Goal: Task Accomplishment & Management: Manage account settings

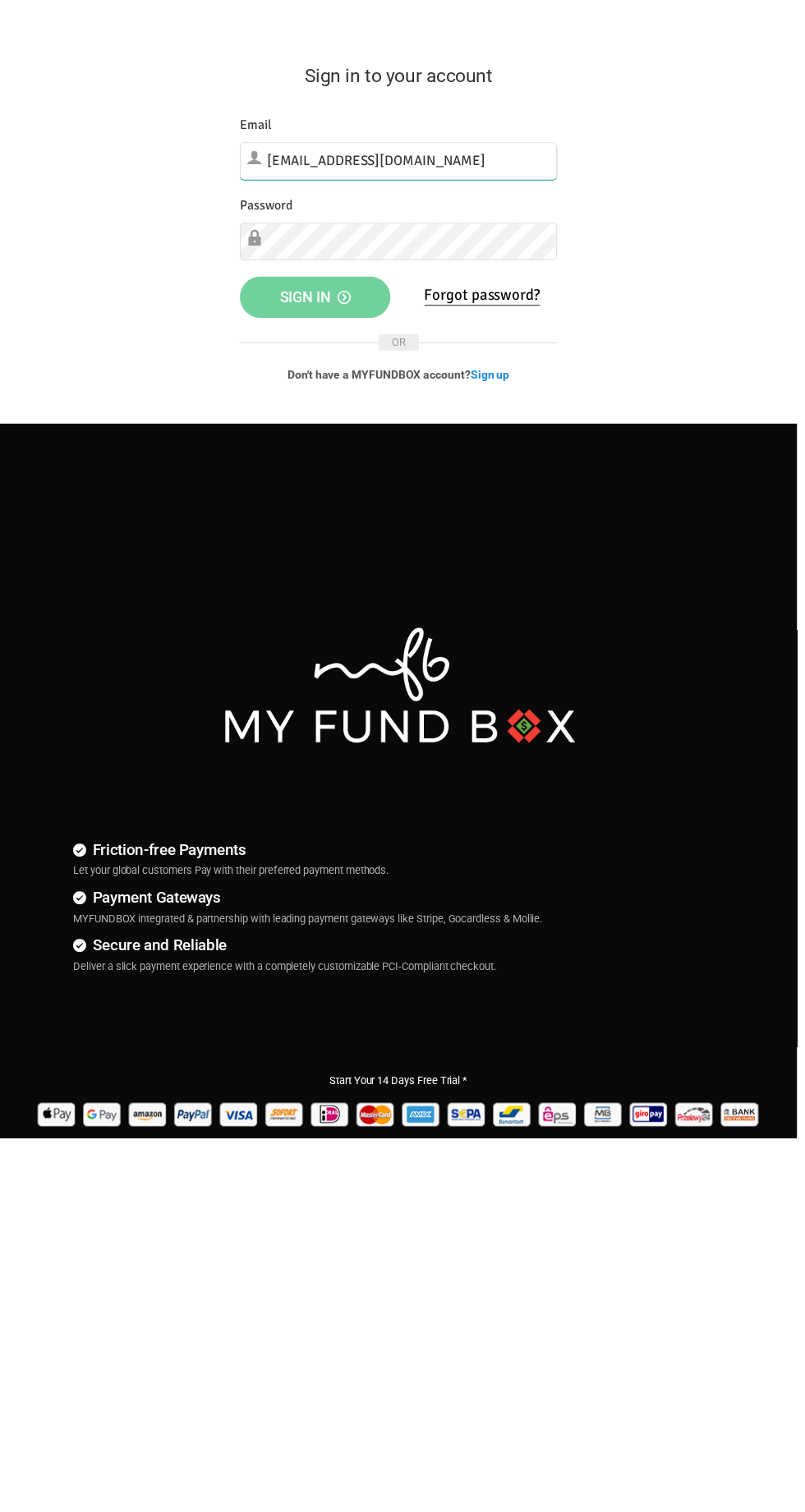
click at [480, 158] on input "bureau@devised.be" at bounding box center [402, 163] width 320 height 38
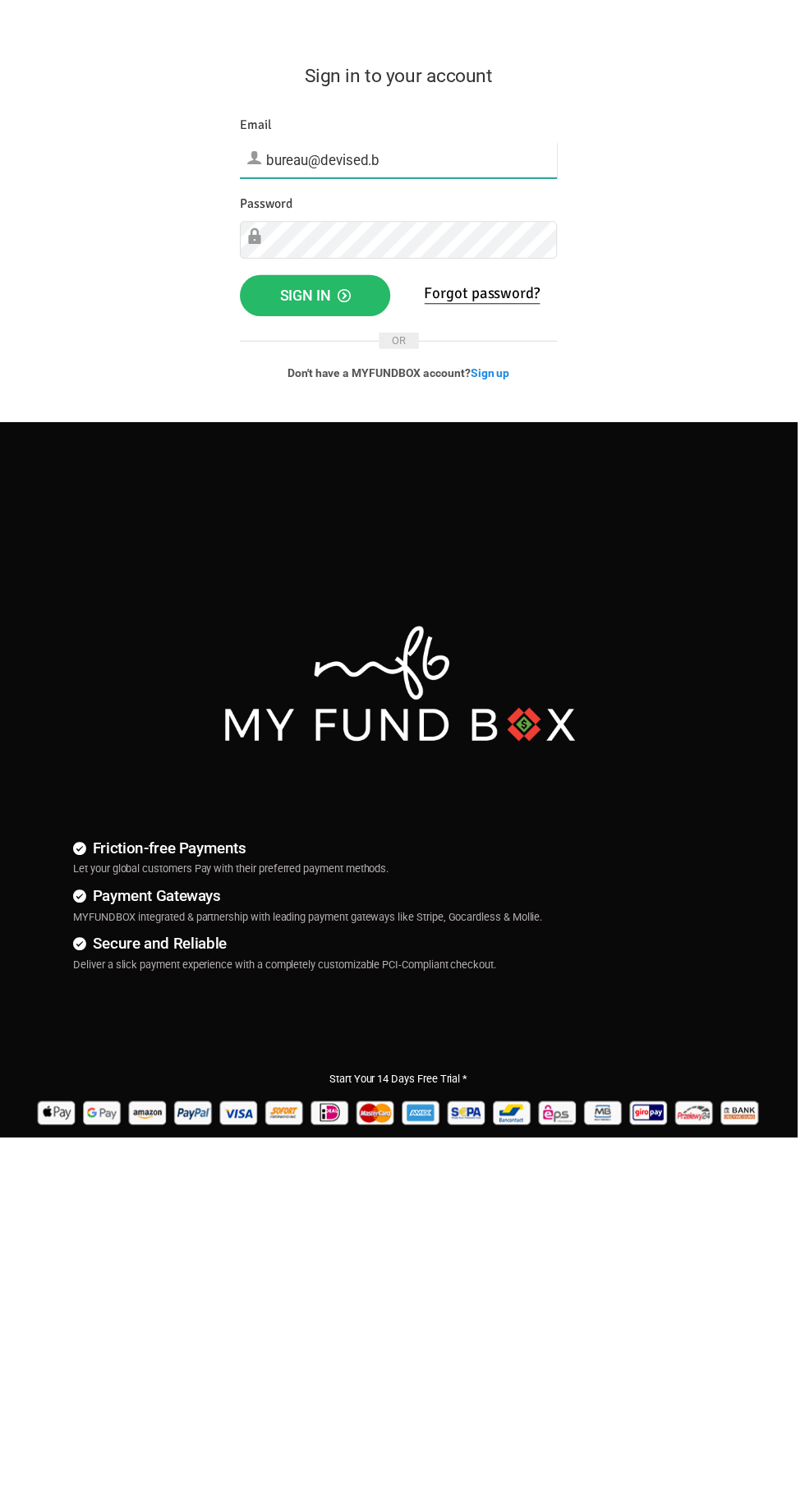
type input "bureau@devised.be"
click at [329, 294] on span "Sign in" at bounding box center [318, 298] width 72 height 17
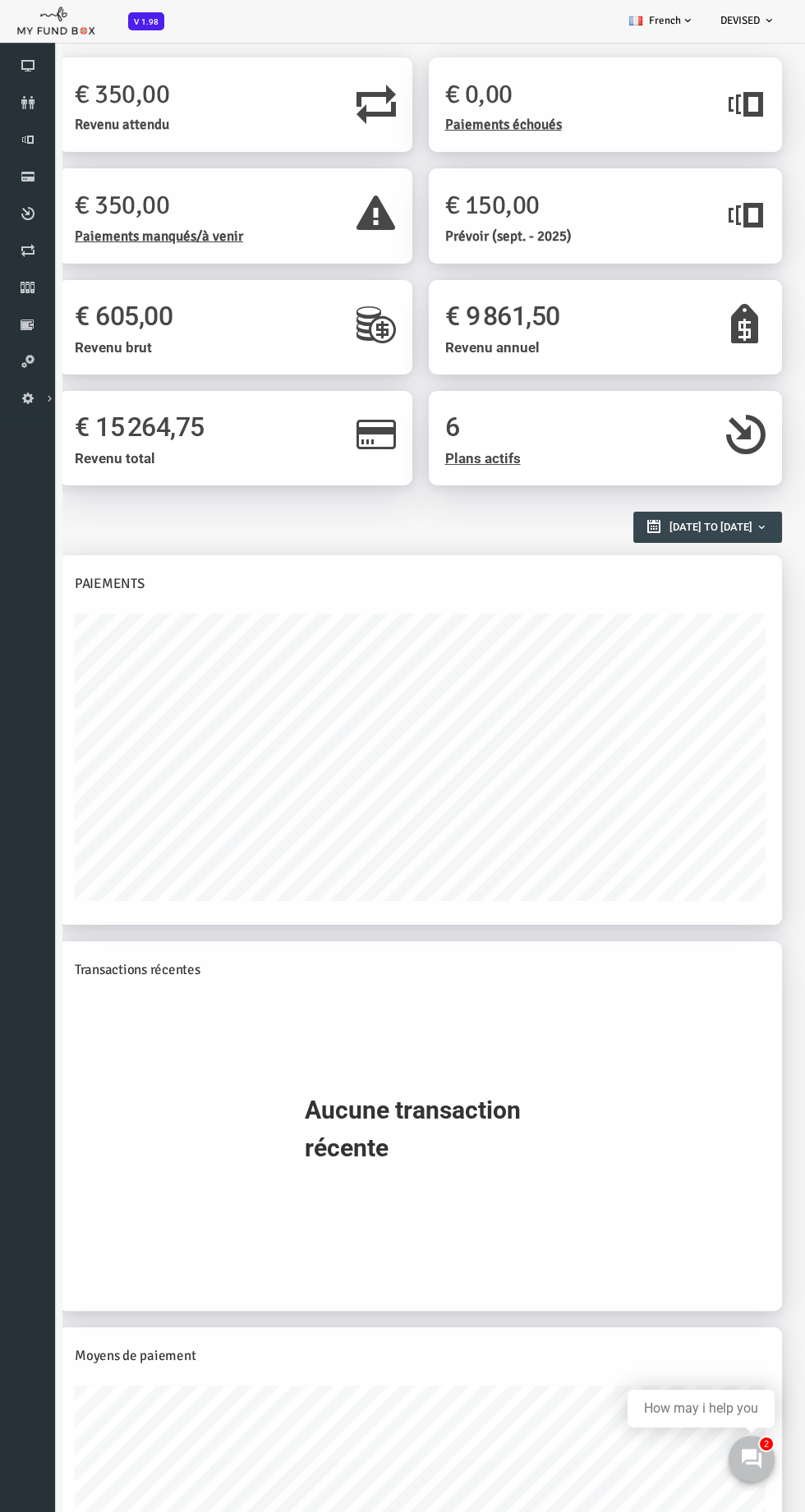
click at [200, 220] on h1 "€ 350,00" at bounding box center [175, 205] width 266 height 40
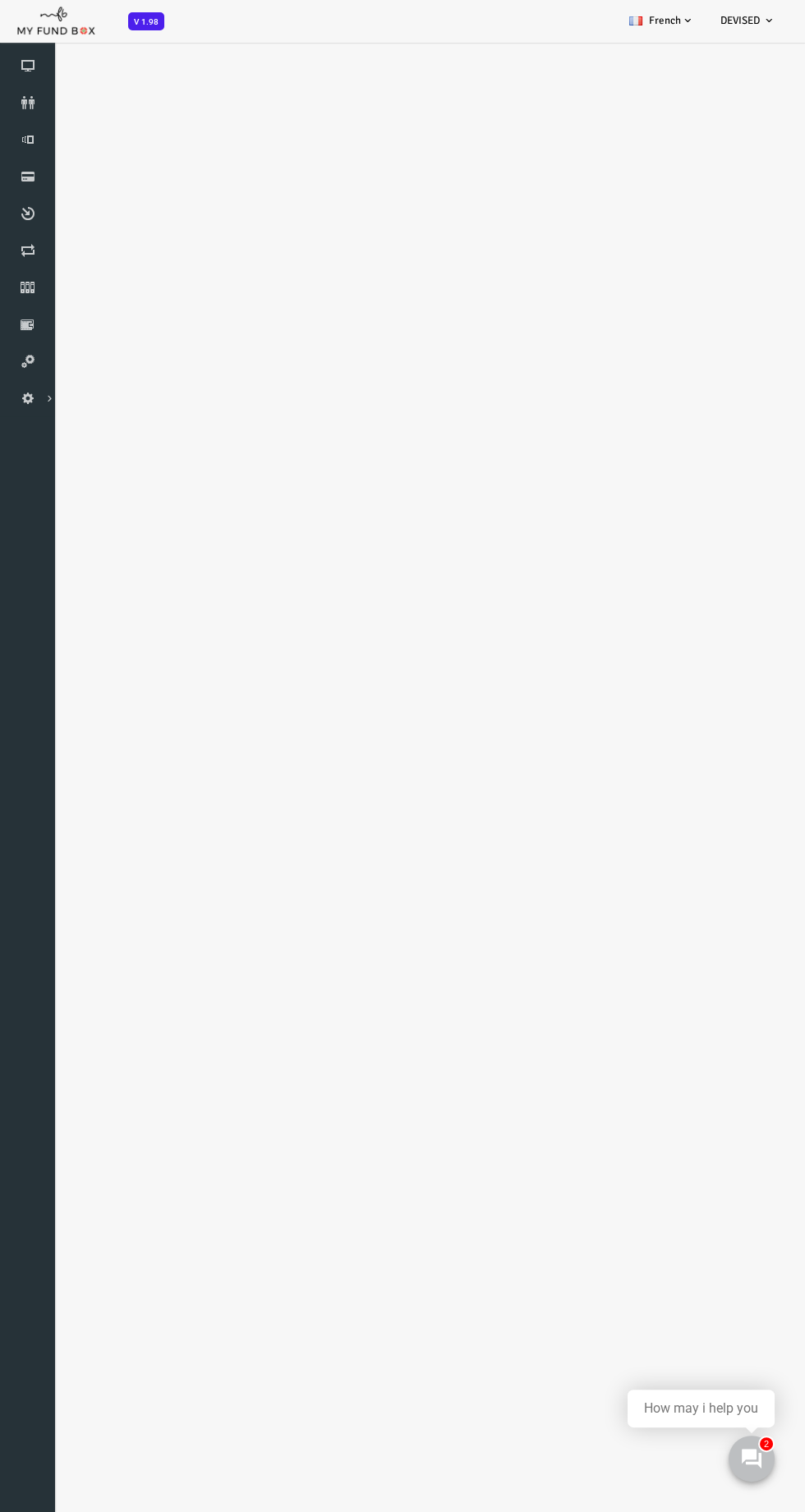
select select "100"
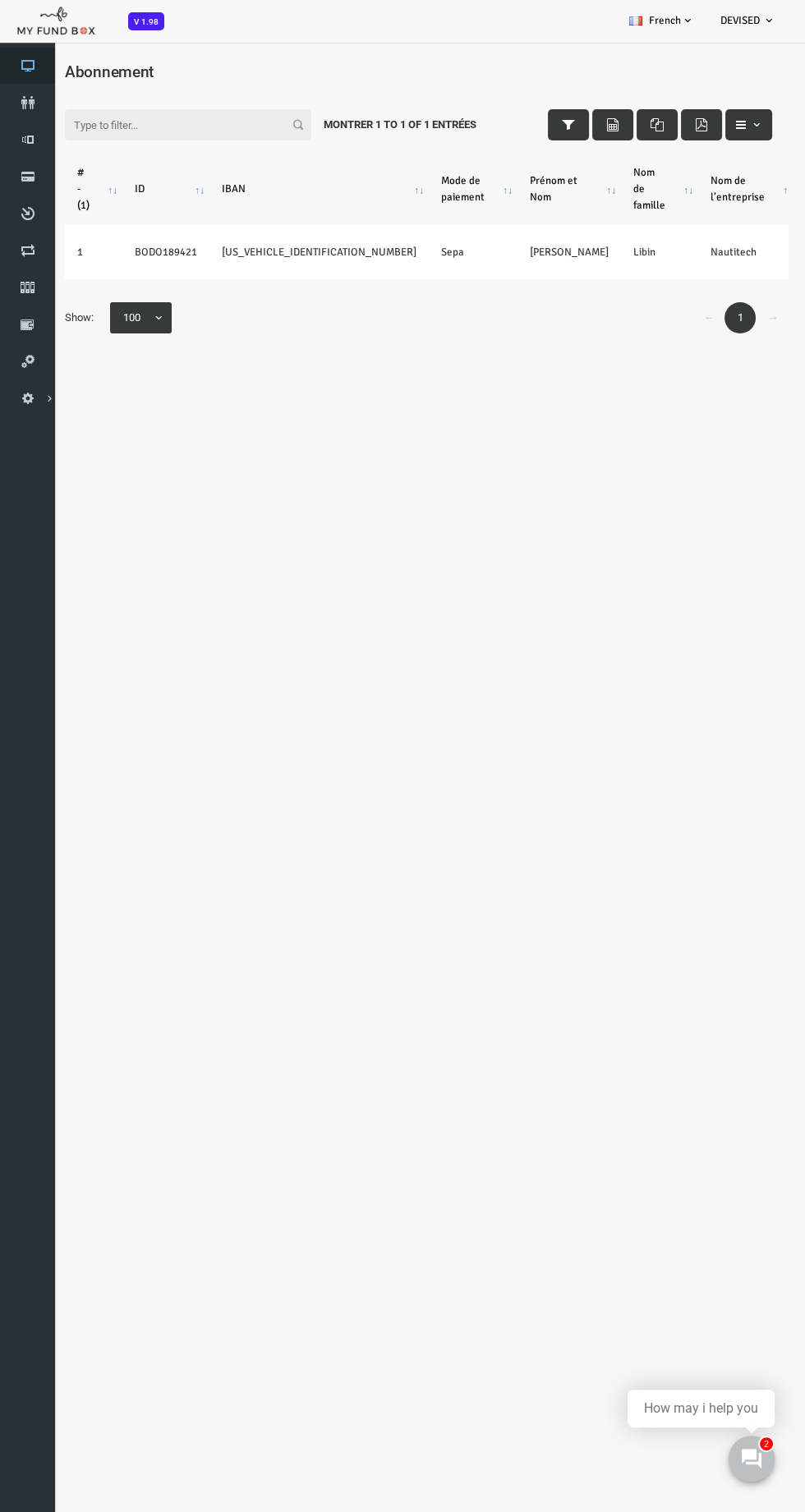
click at [30, 59] on icon at bounding box center [27, 65] width 55 height 14
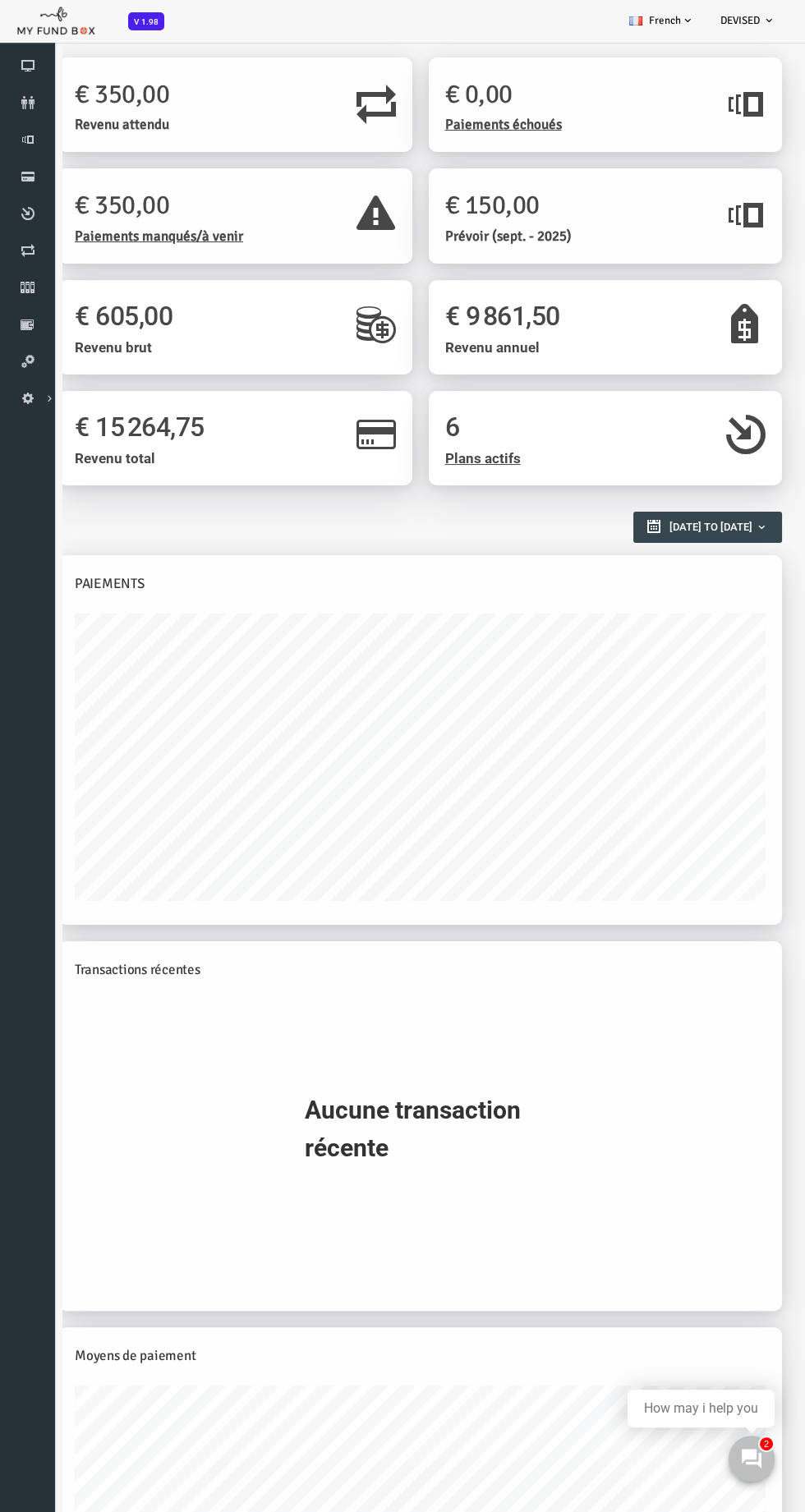
click at [278, 546] on div "Aperçu des rapports [DATE] to [DATE]" at bounding box center [380, 539] width 707 height 74
click at [22, 101] on icon at bounding box center [27, 102] width 55 height 14
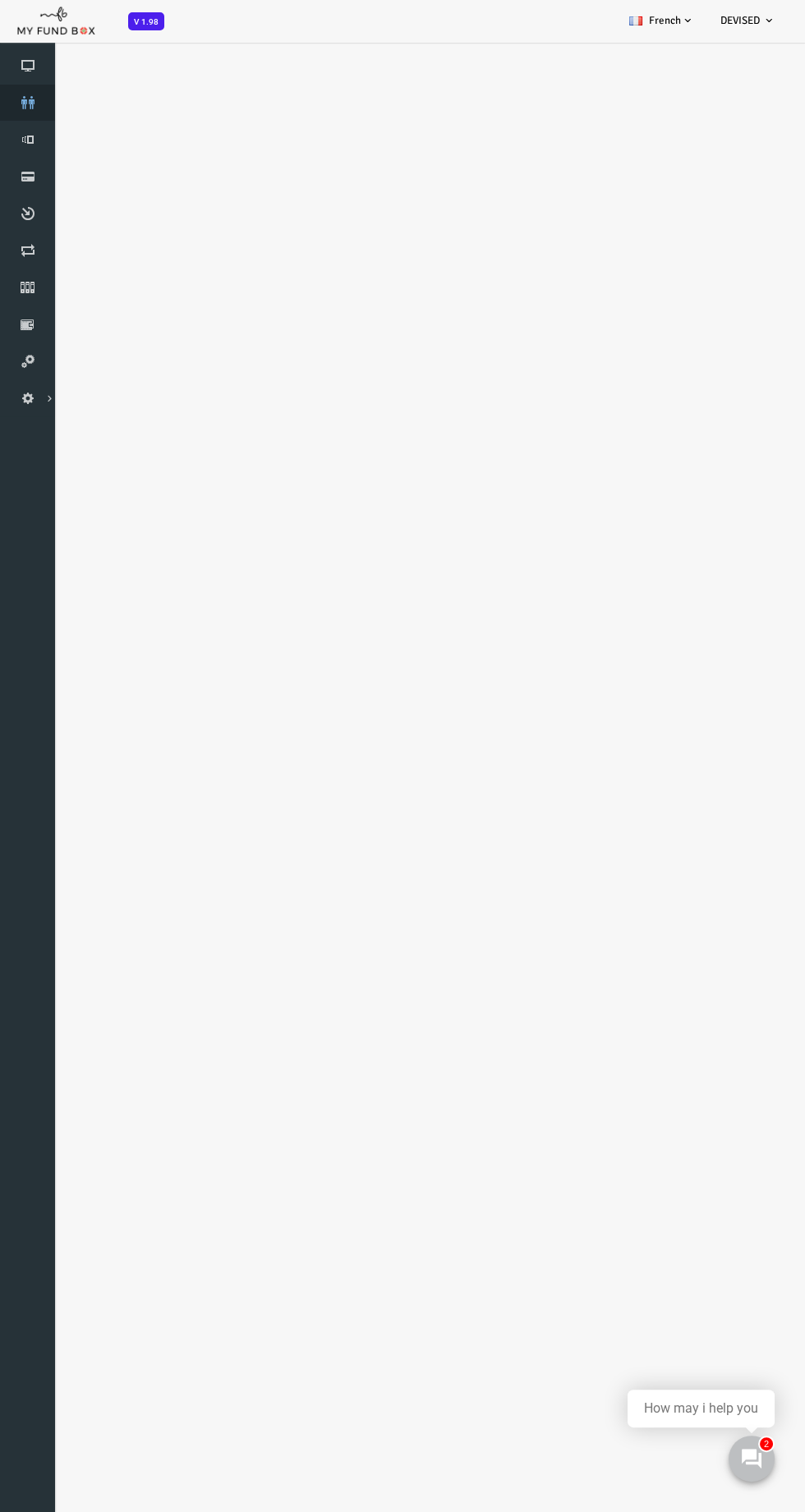
select select "100"
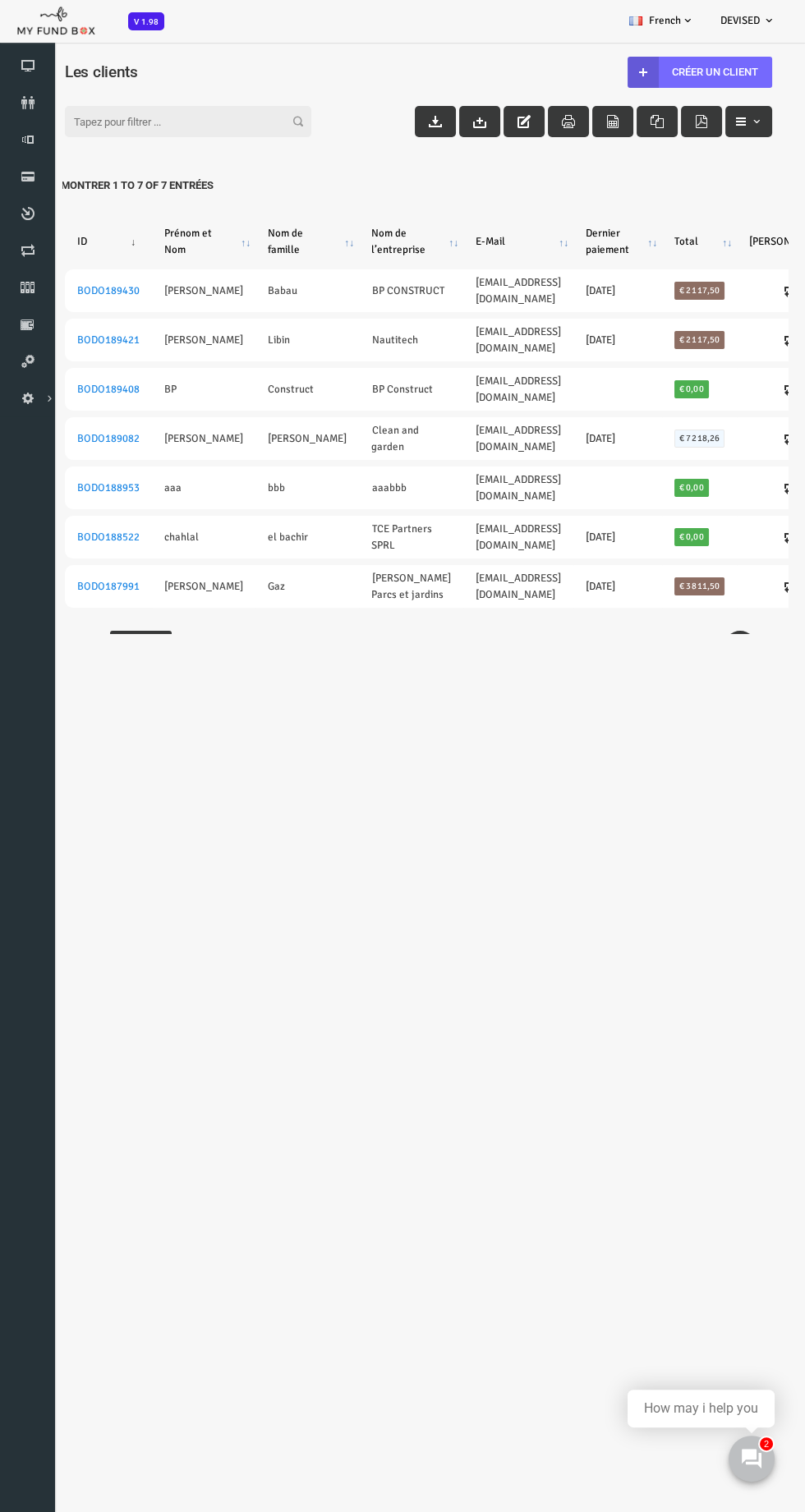
click at [467, 697] on body "Abonné introuvable Orphelin introuvable Partenaire introuvable S’il vous plaît …" at bounding box center [402, 756] width 805 height 1512
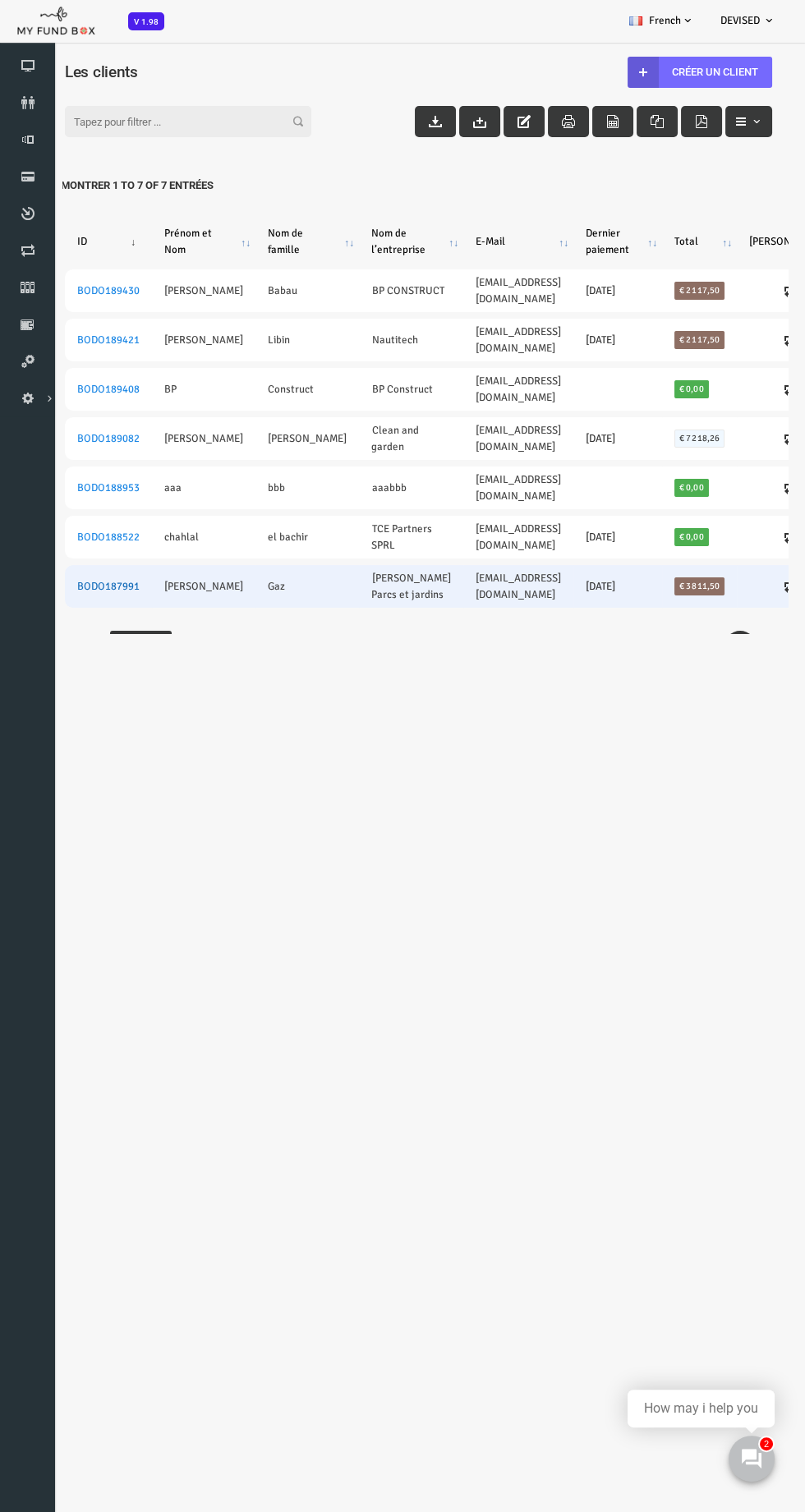
click at [83, 580] on link "BODO187991" at bounding box center [76, 586] width 63 height 14
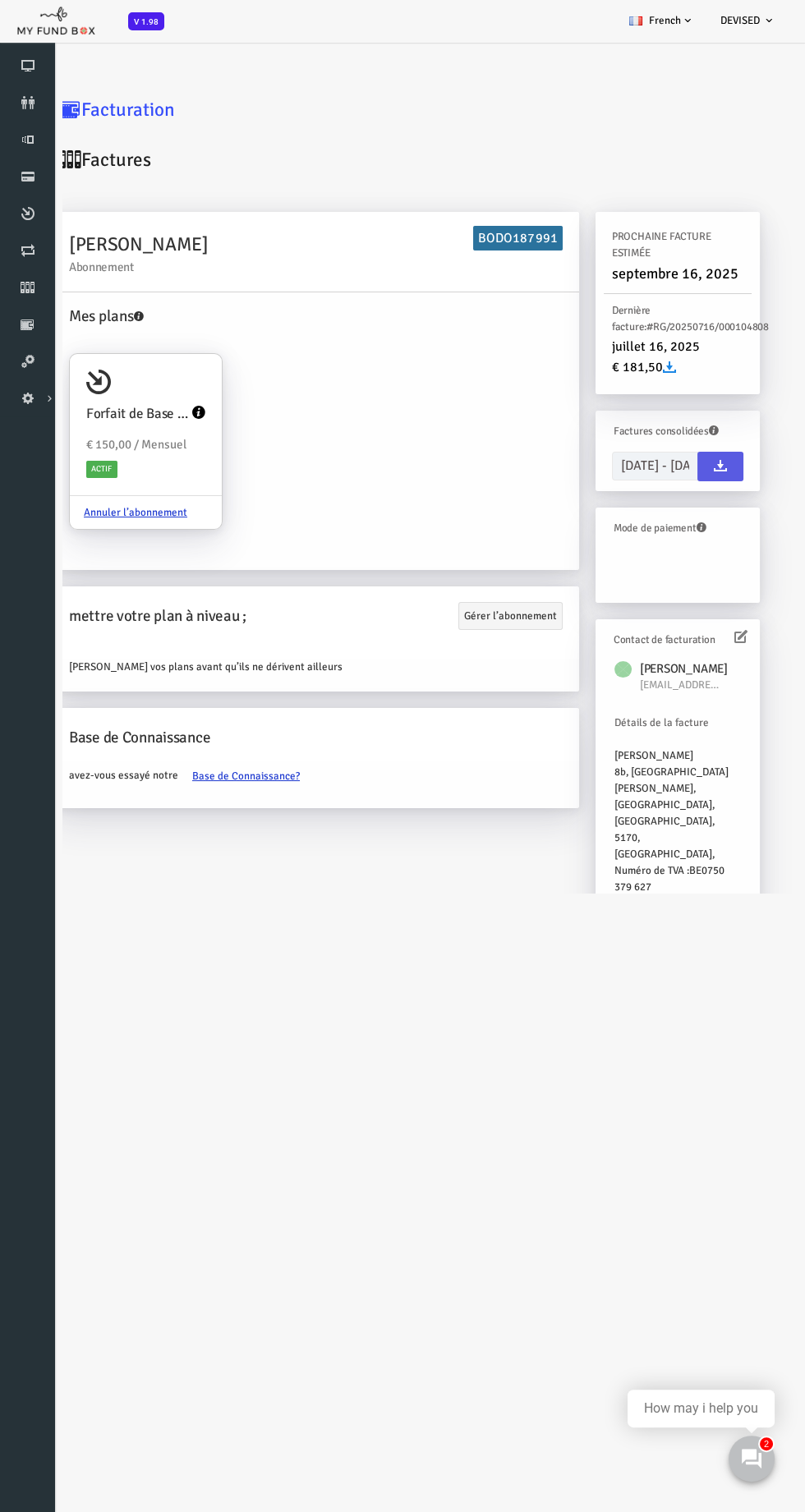
click at [96, 135] on link "Factures" at bounding box center [94, 160] width 164 height 50
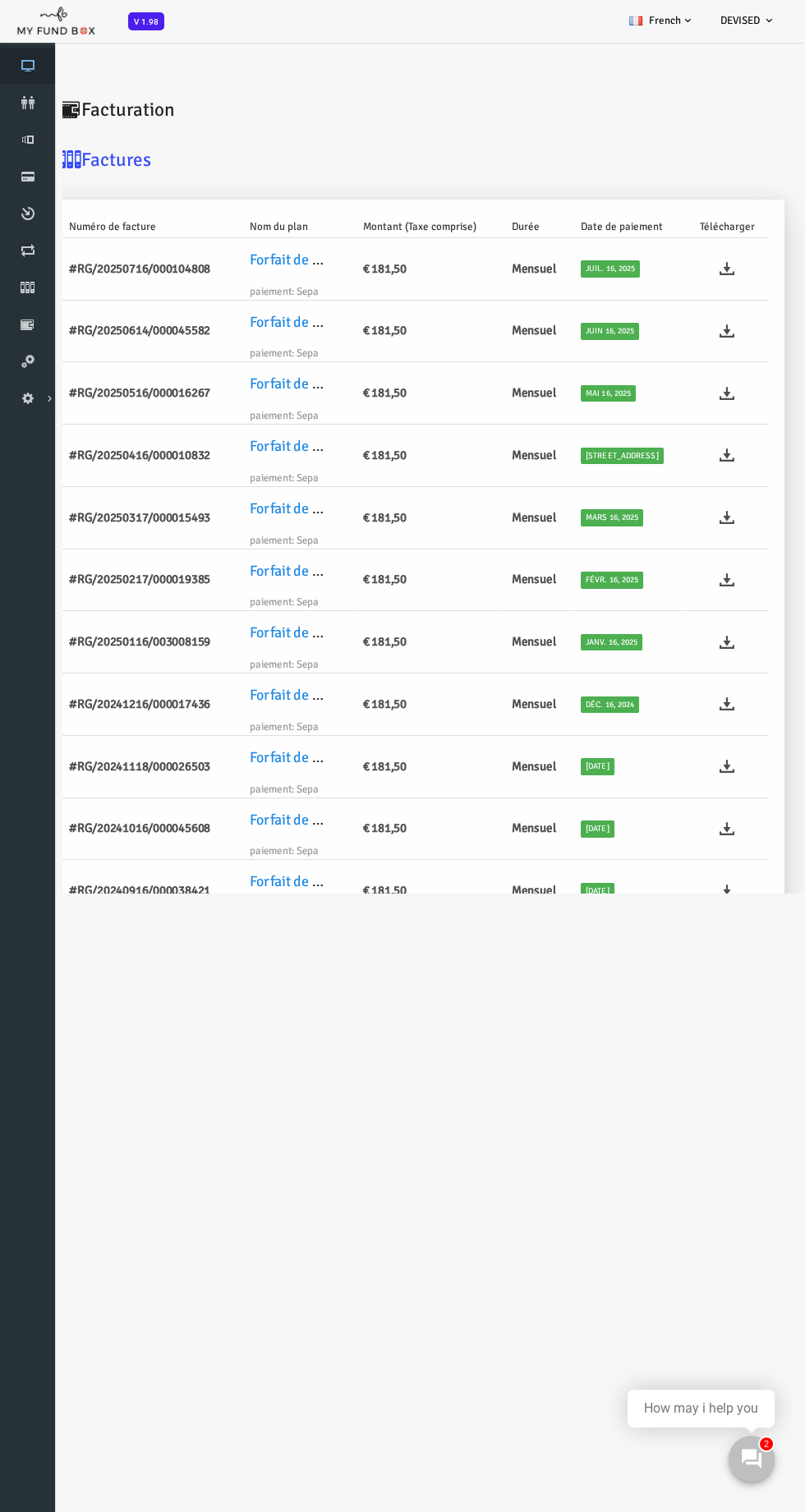
click at [27, 66] on icon at bounding box center [27, 65] width 55 height 14
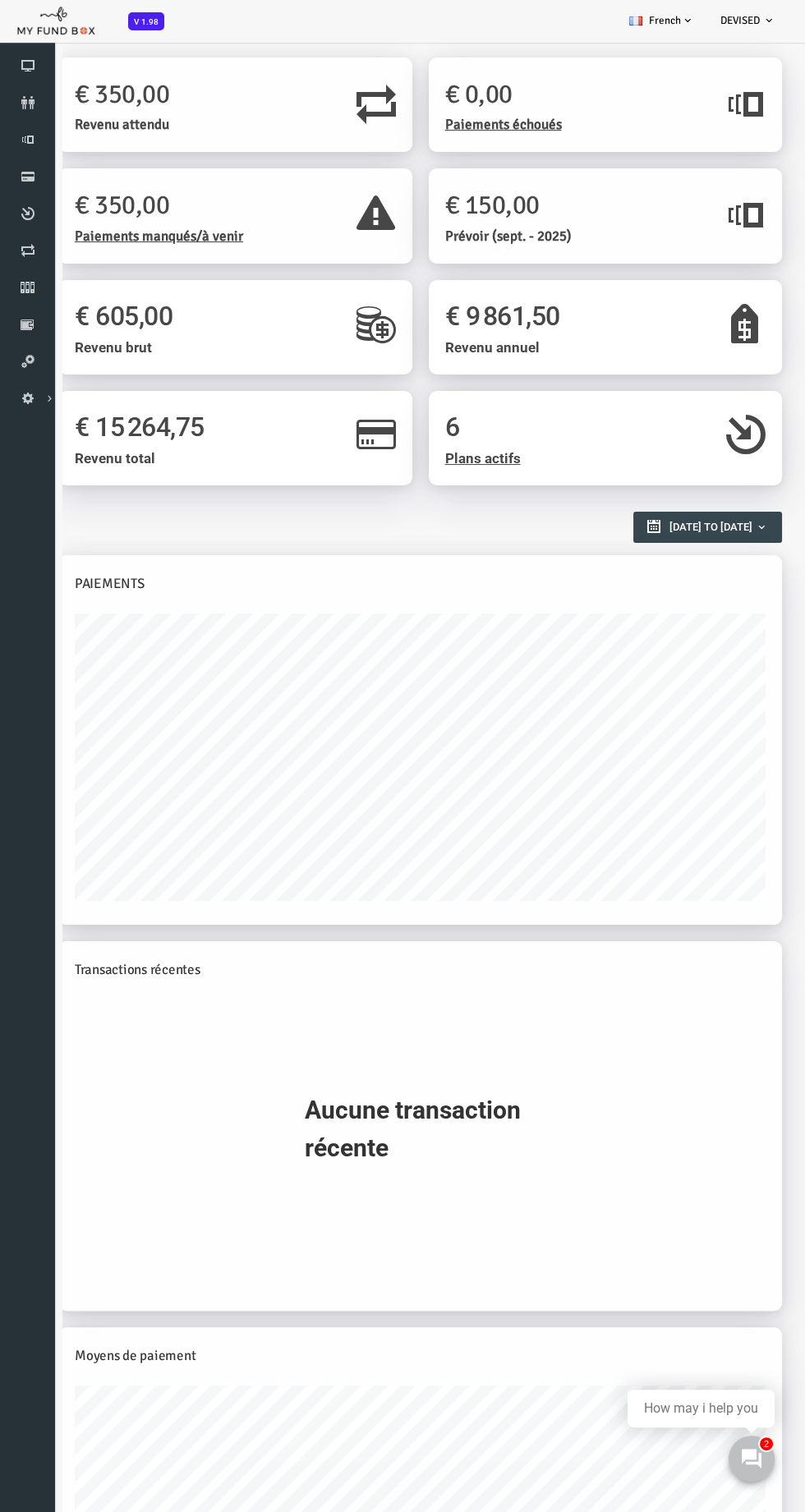
click at [444, 530] on h2 "Aperçu des rapports" at bounding box center [380, 519] width 707 height 29
click at [482, 114] on div "€ 0,00 Paiements échoués" at bounding box center [546, 105] width 266 height 62
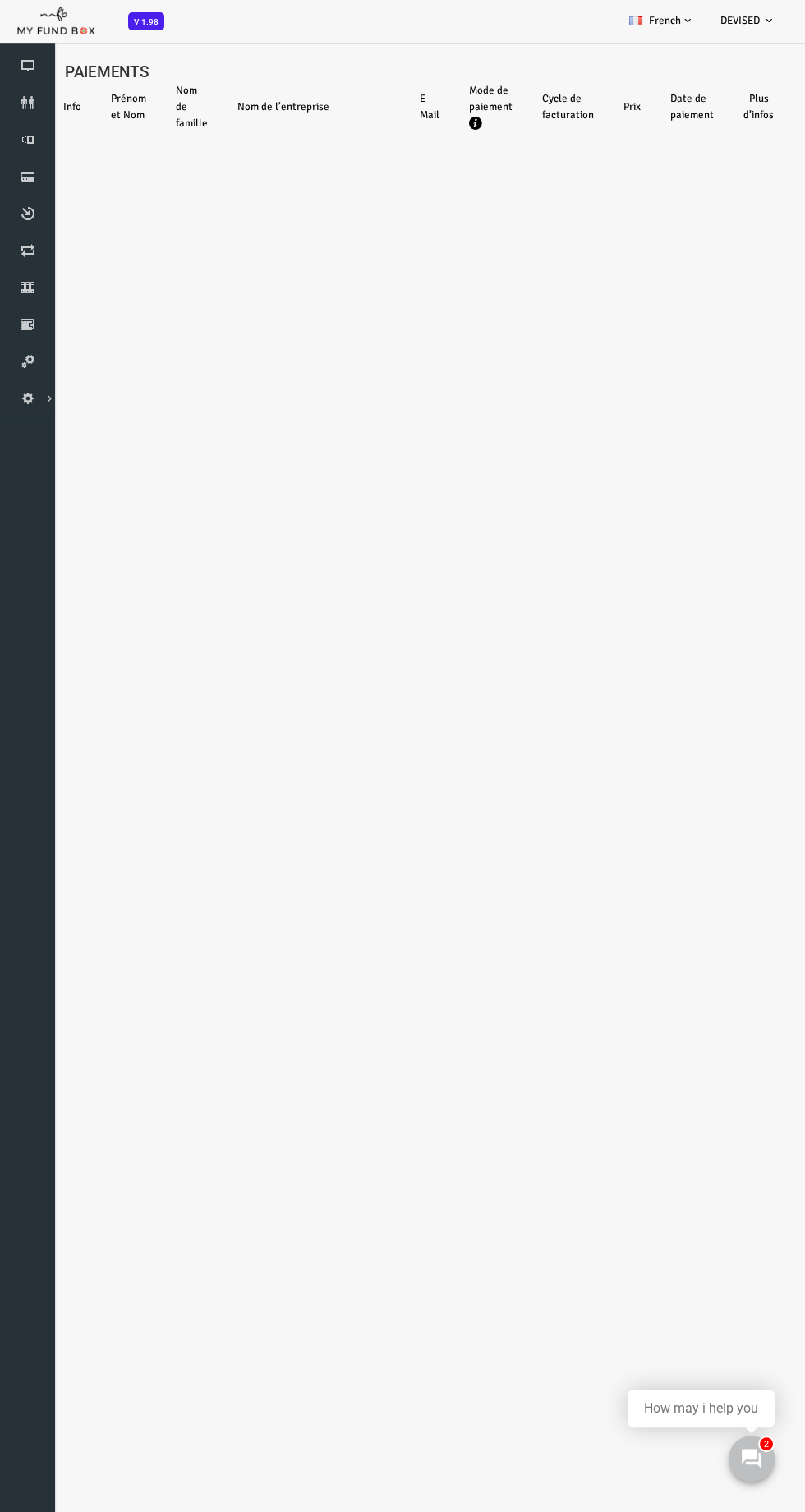
select select "100"
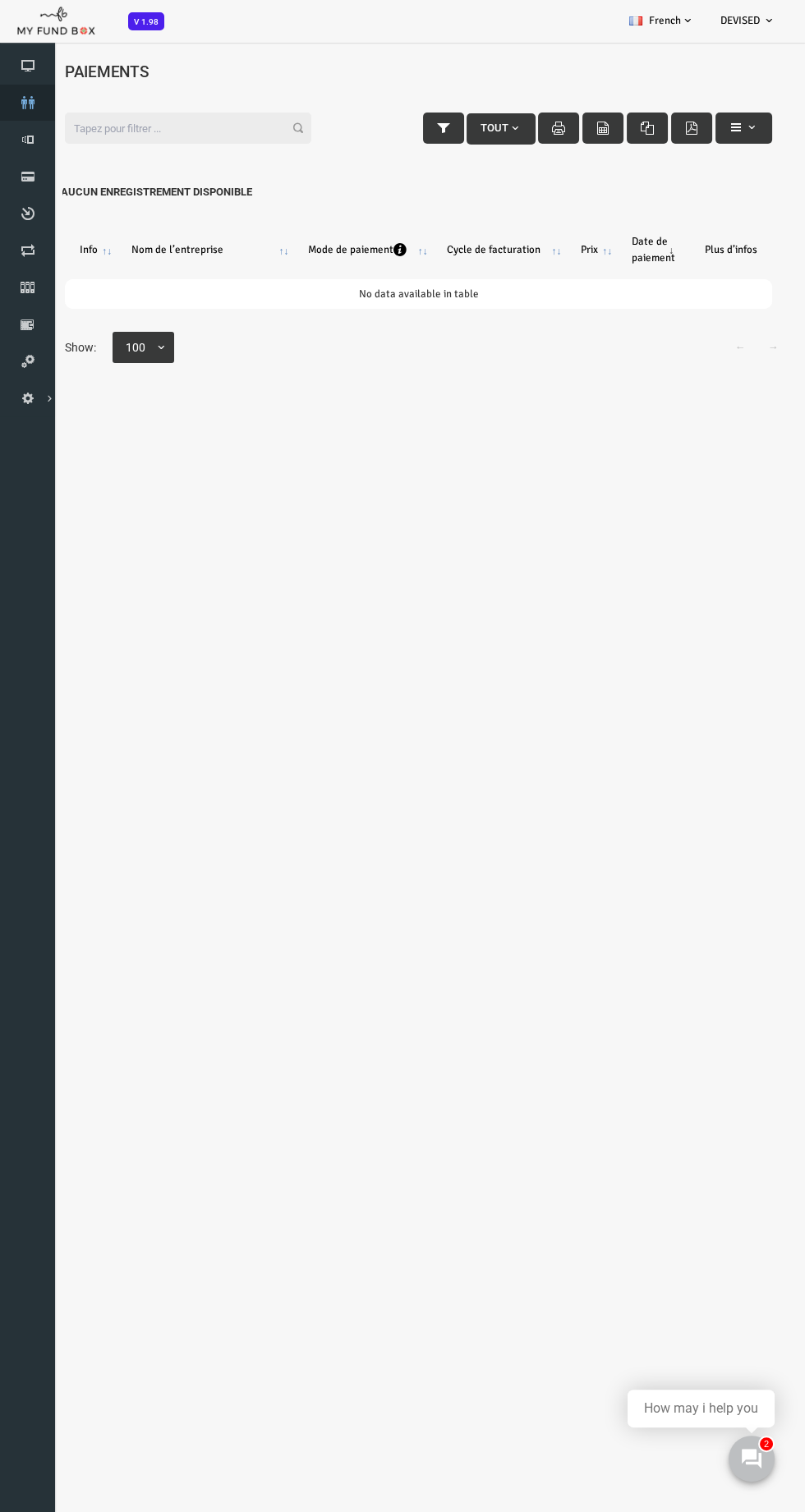
click at [30, 102] on icon at bounding box center [27, 102] width 55 height 14
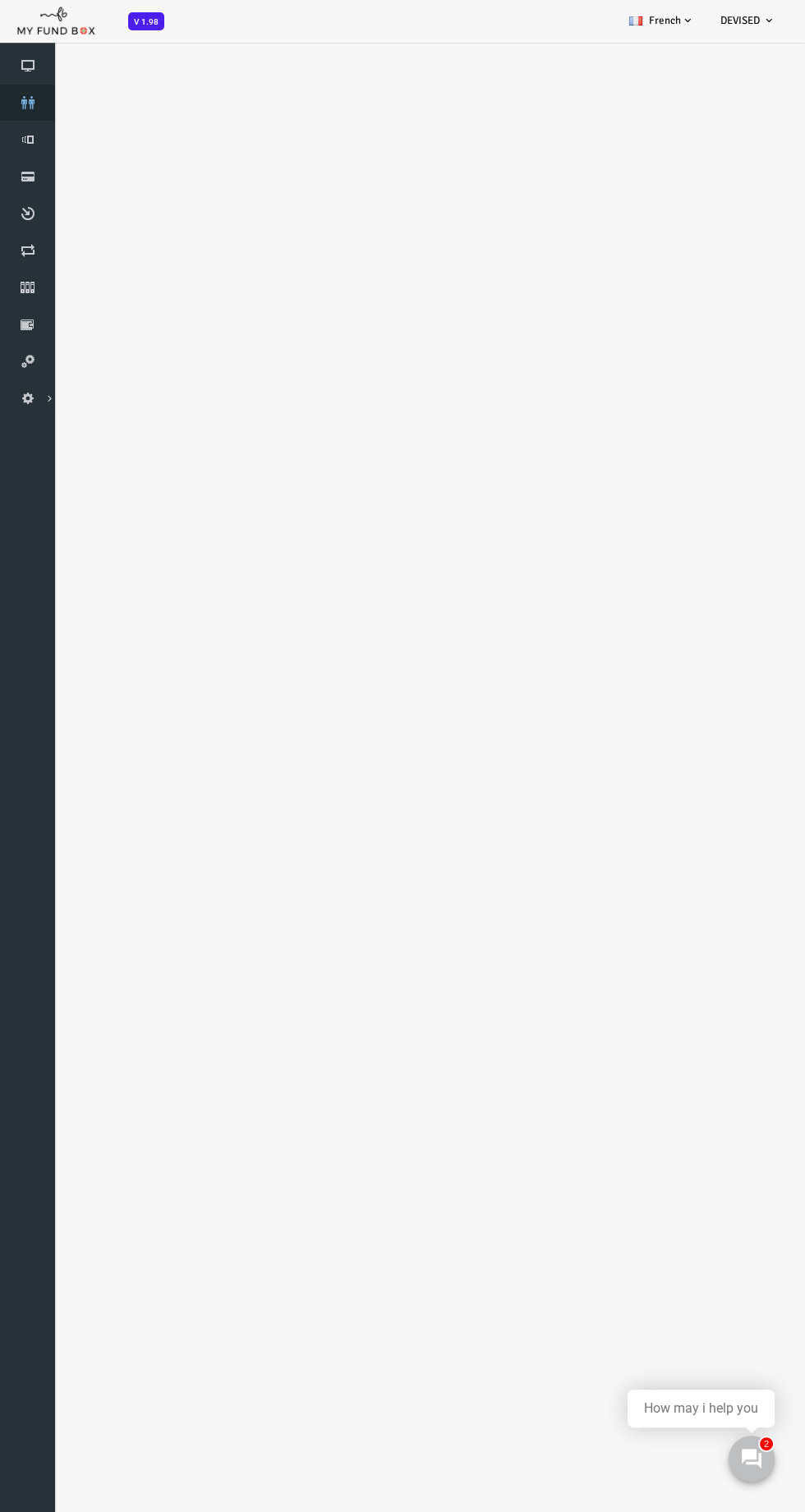
select select "100"
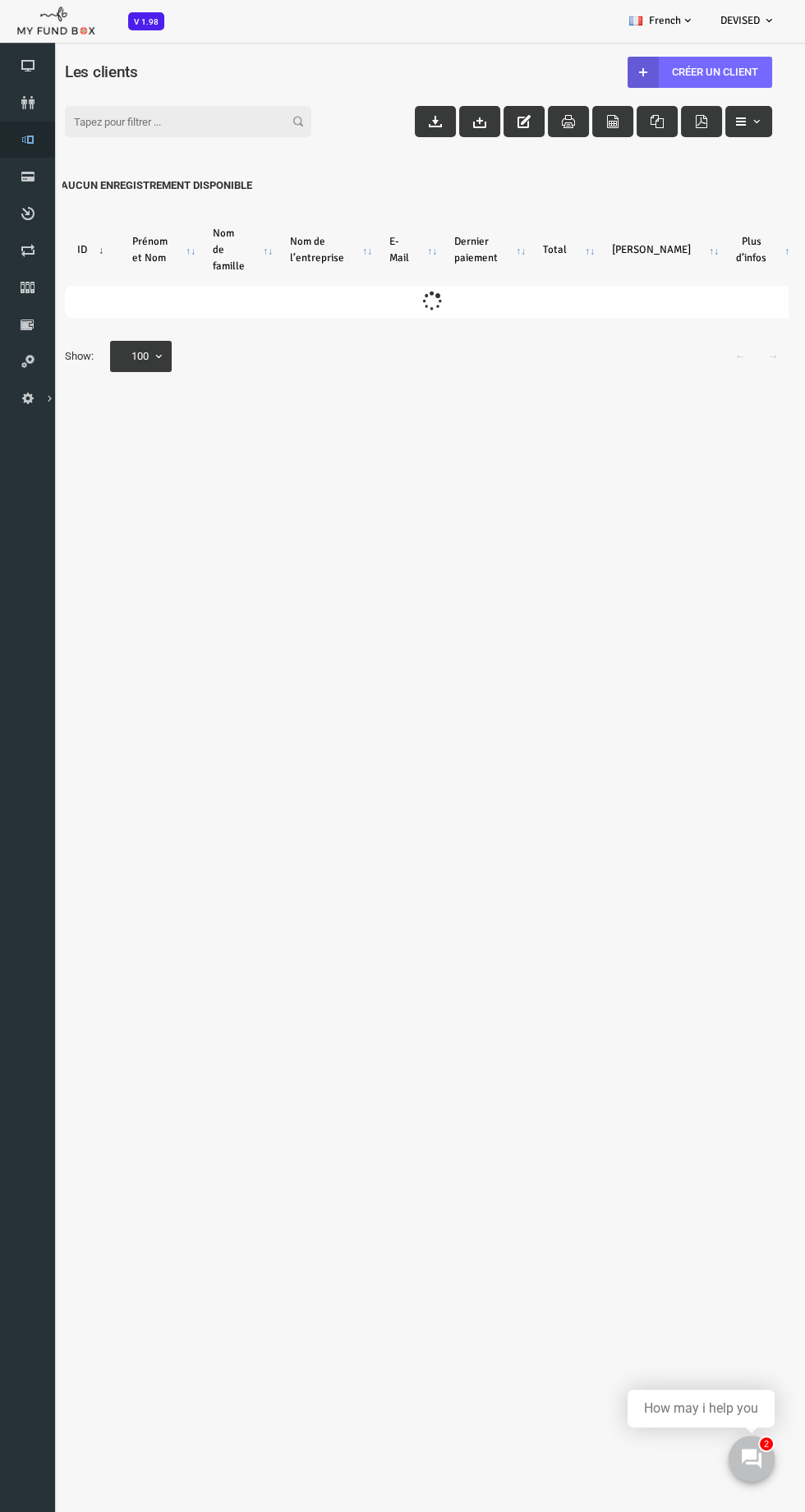
click at [24, 145] on icon at bounding box center [27, 140] width 55 height 14
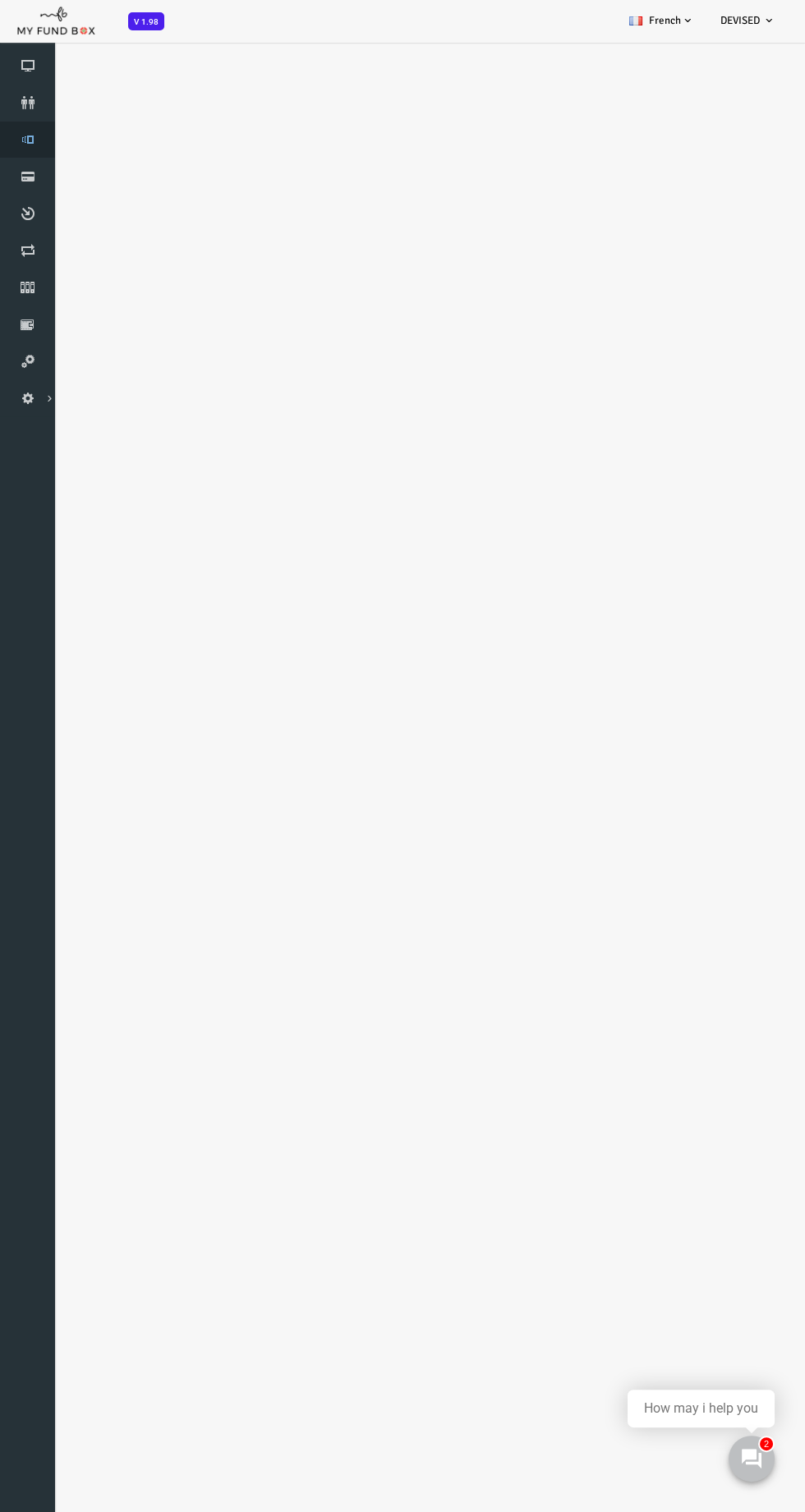
select select "100"
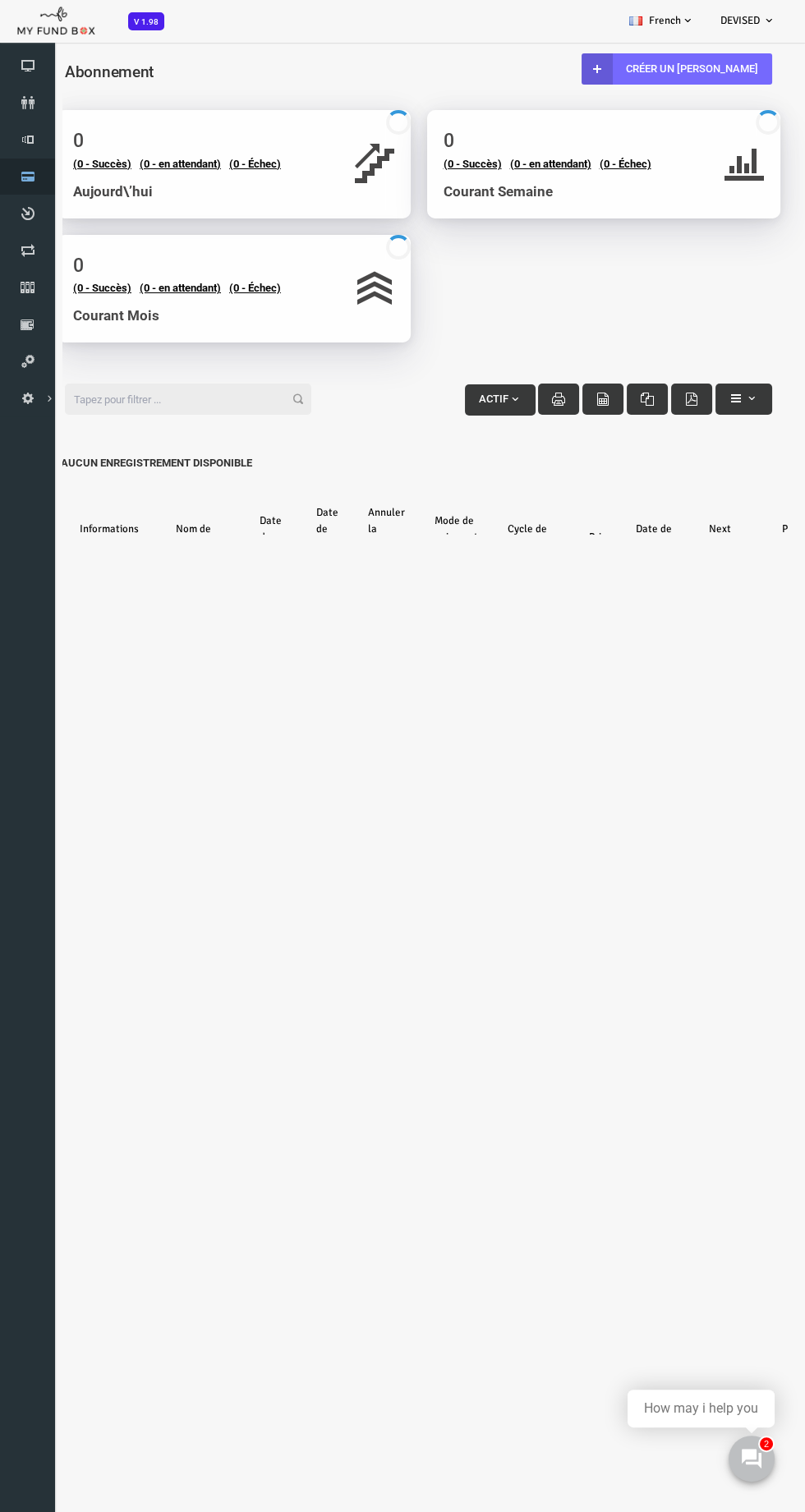
click at [27, 177] on icon at bounding box center [27, 177] width 55 height 14
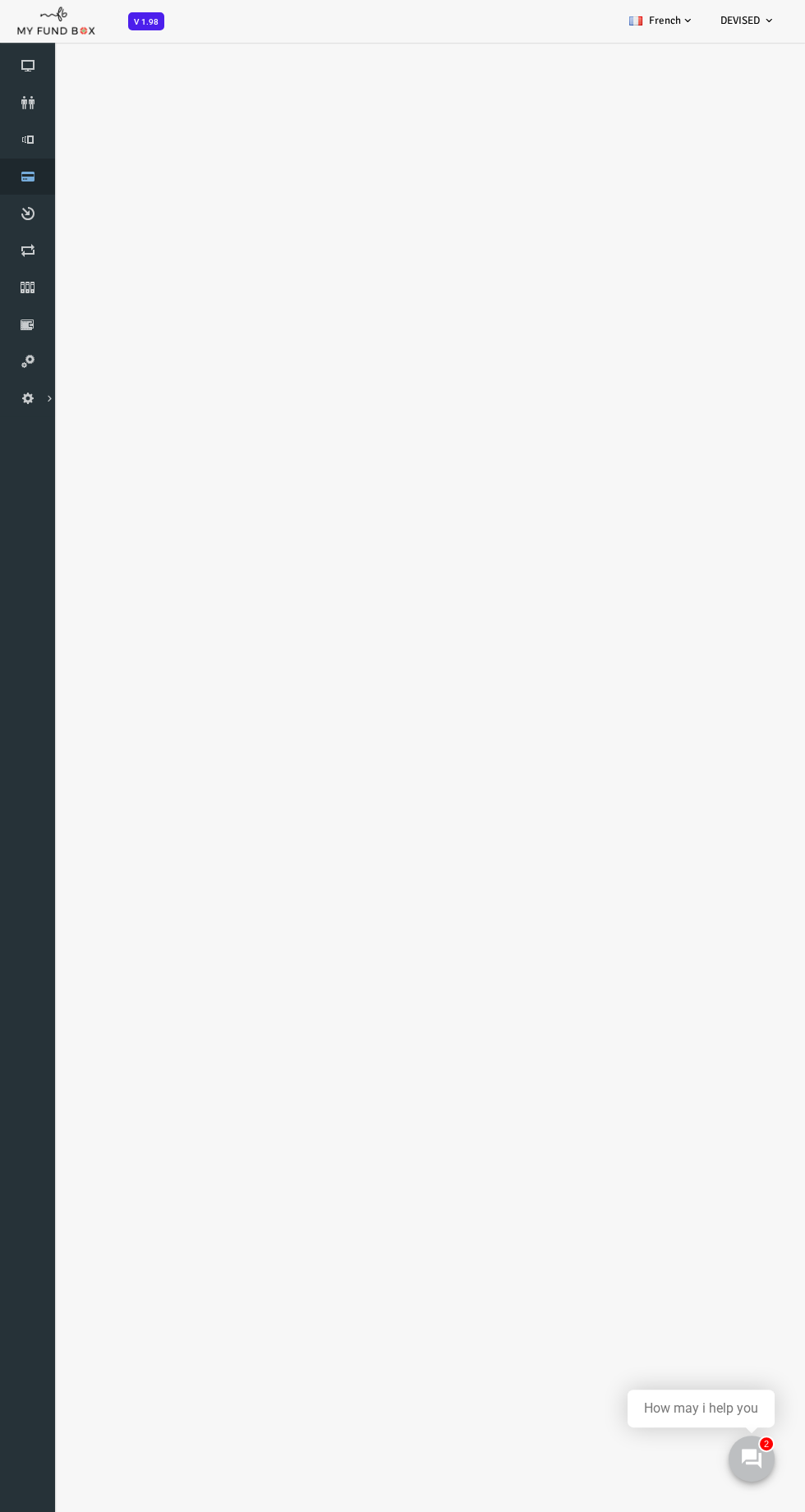
select select "100"
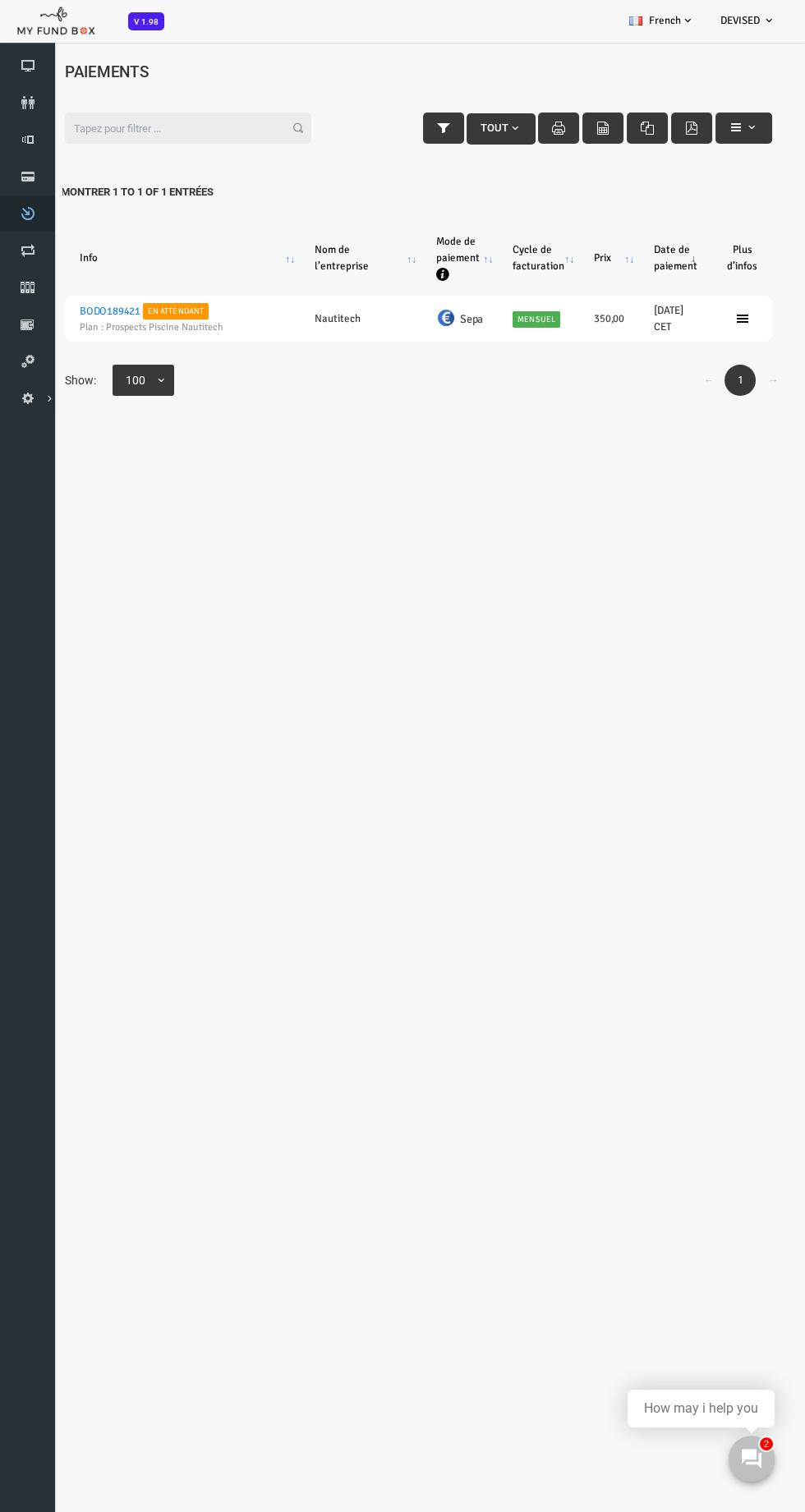
click at [31, 208] on icon at bounding box center [27, 213] width 55 height 14
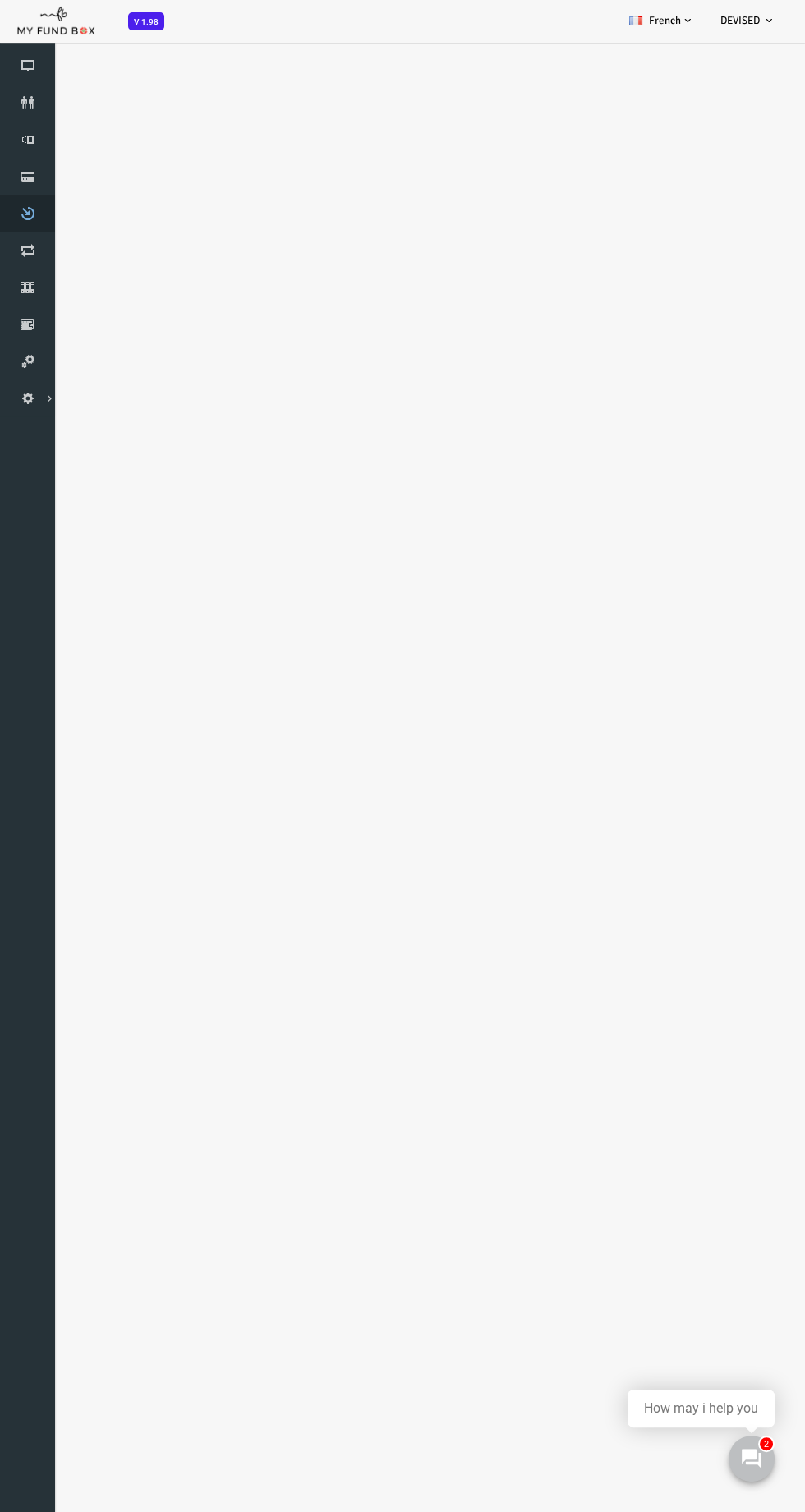
select select "100"
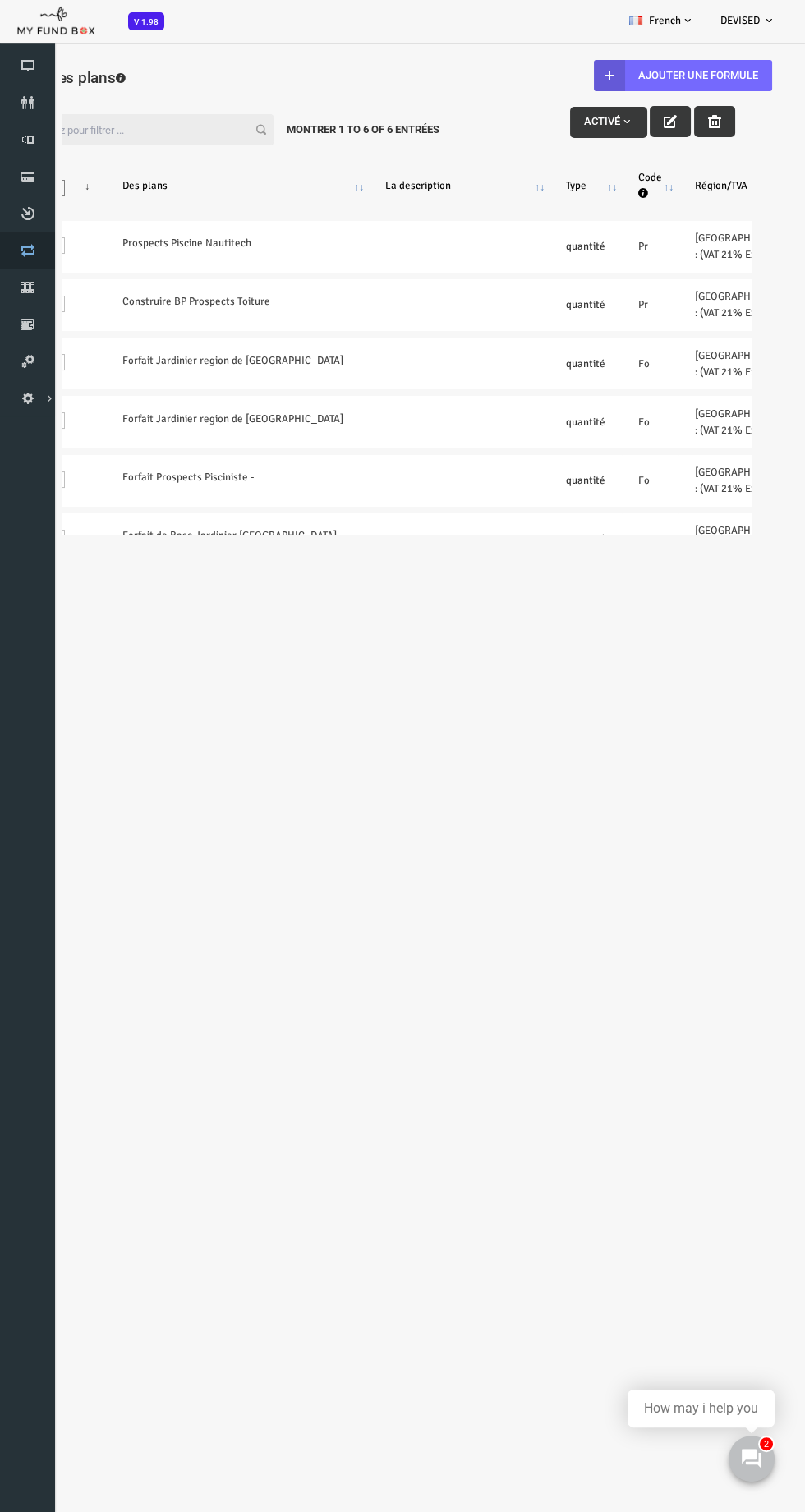
click at [25, 253] on icon at bounding box center [27, 250] width 55 height 14
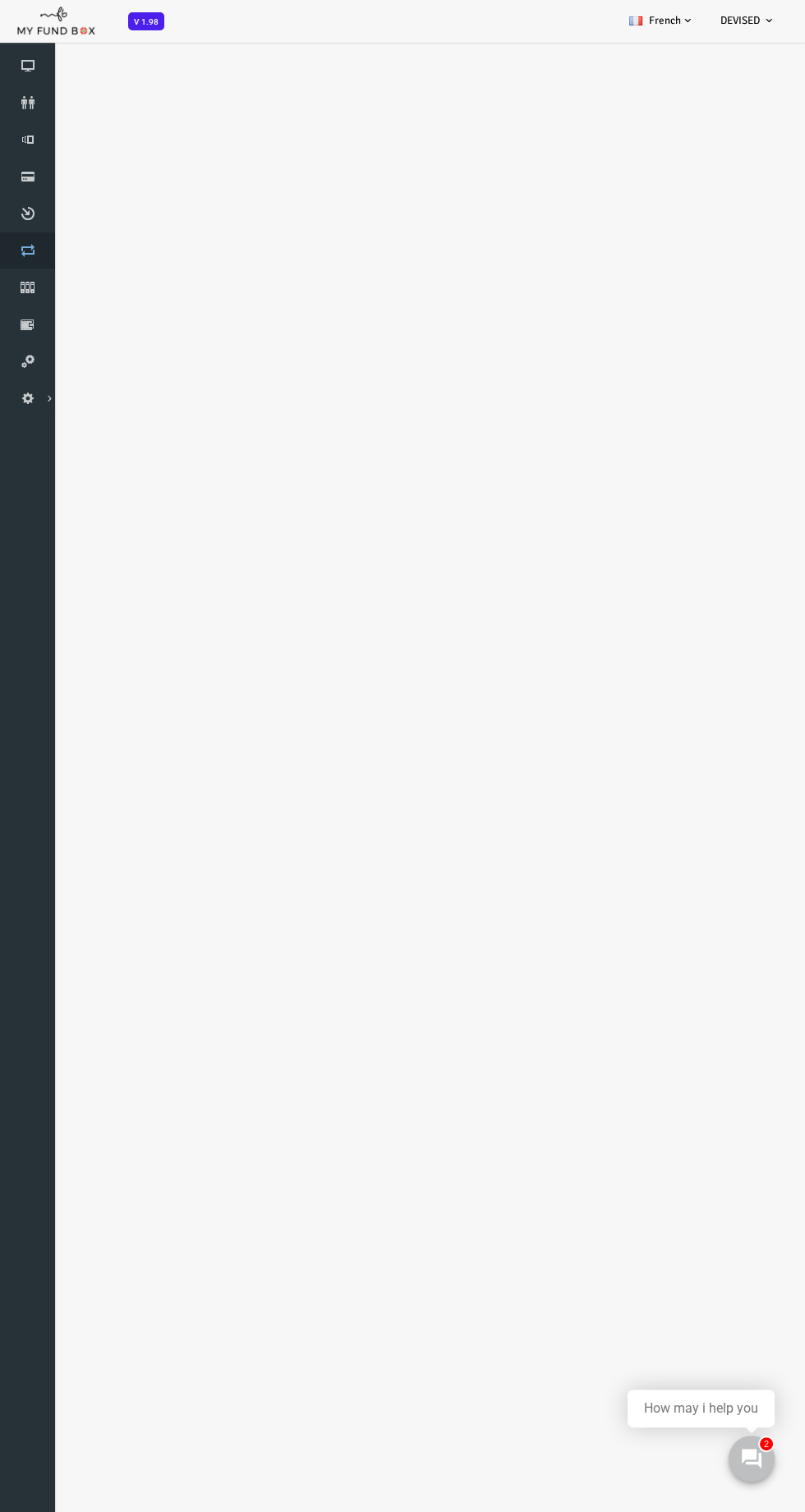
select select "100"
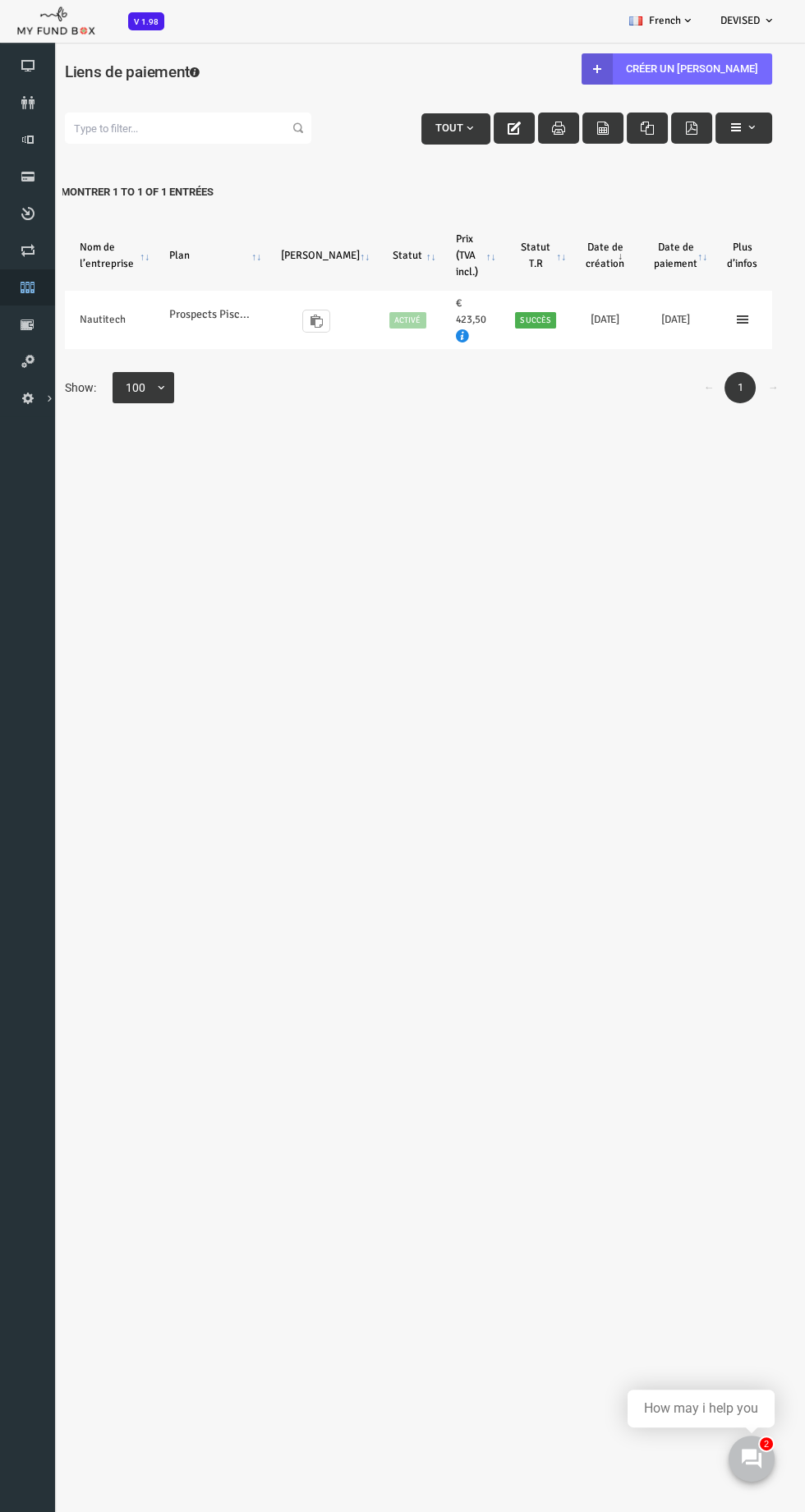
click at [27, 286] on icon at bounding box center [27, 287] width 55 height 14
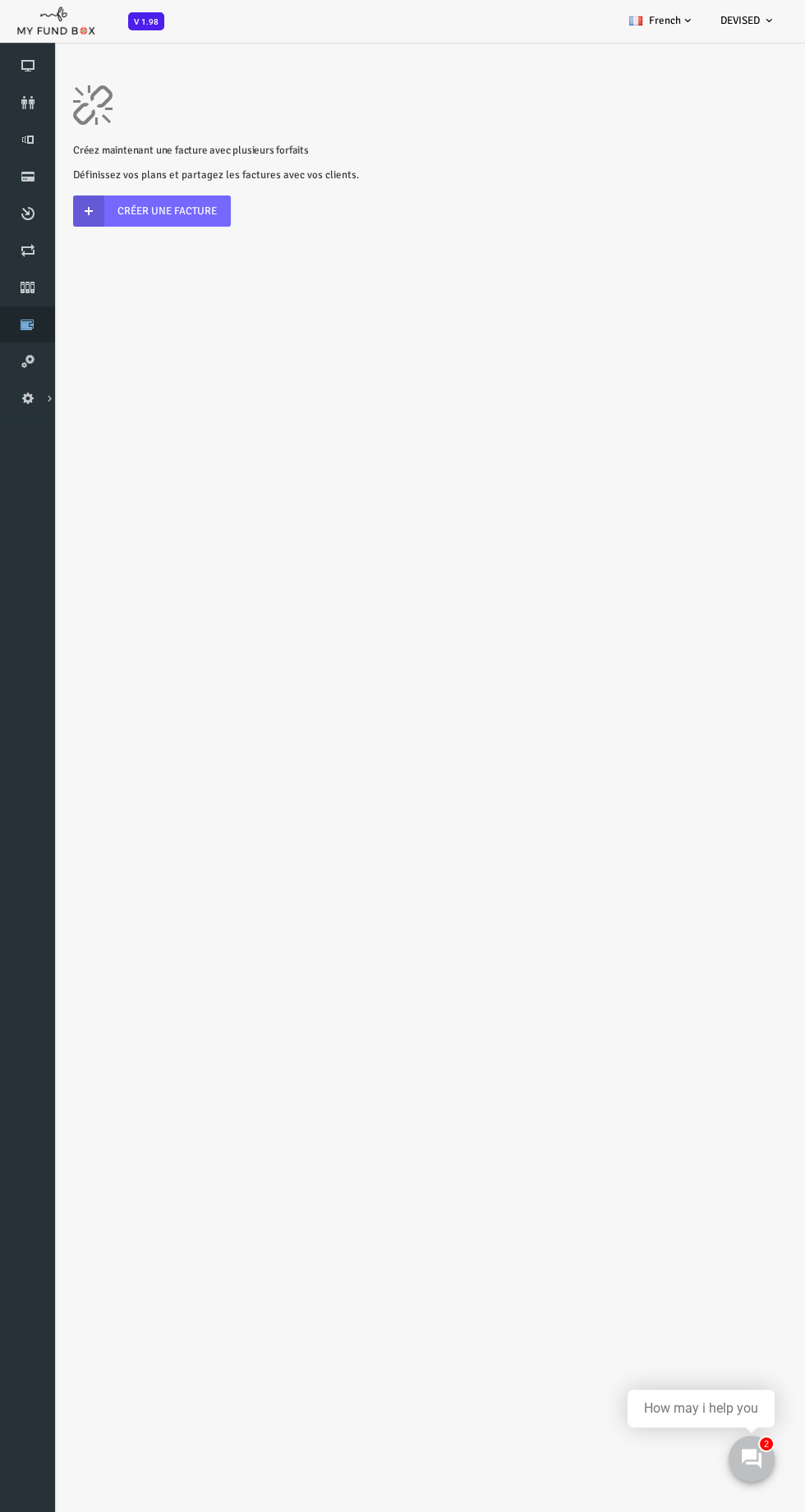
click at [24, 328] on icon at bounding box center [27, 325] width 55 height 14
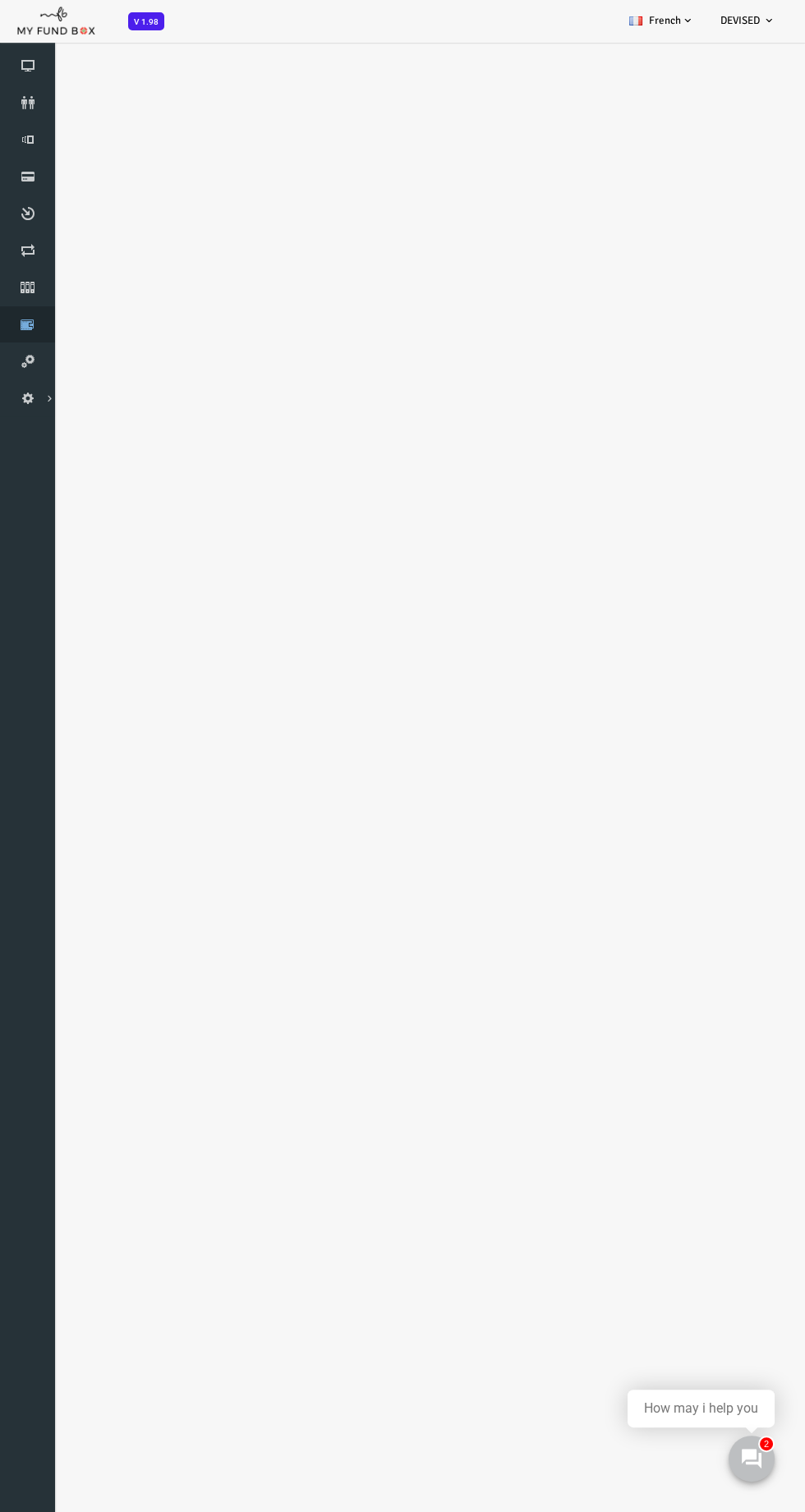
select select "100"
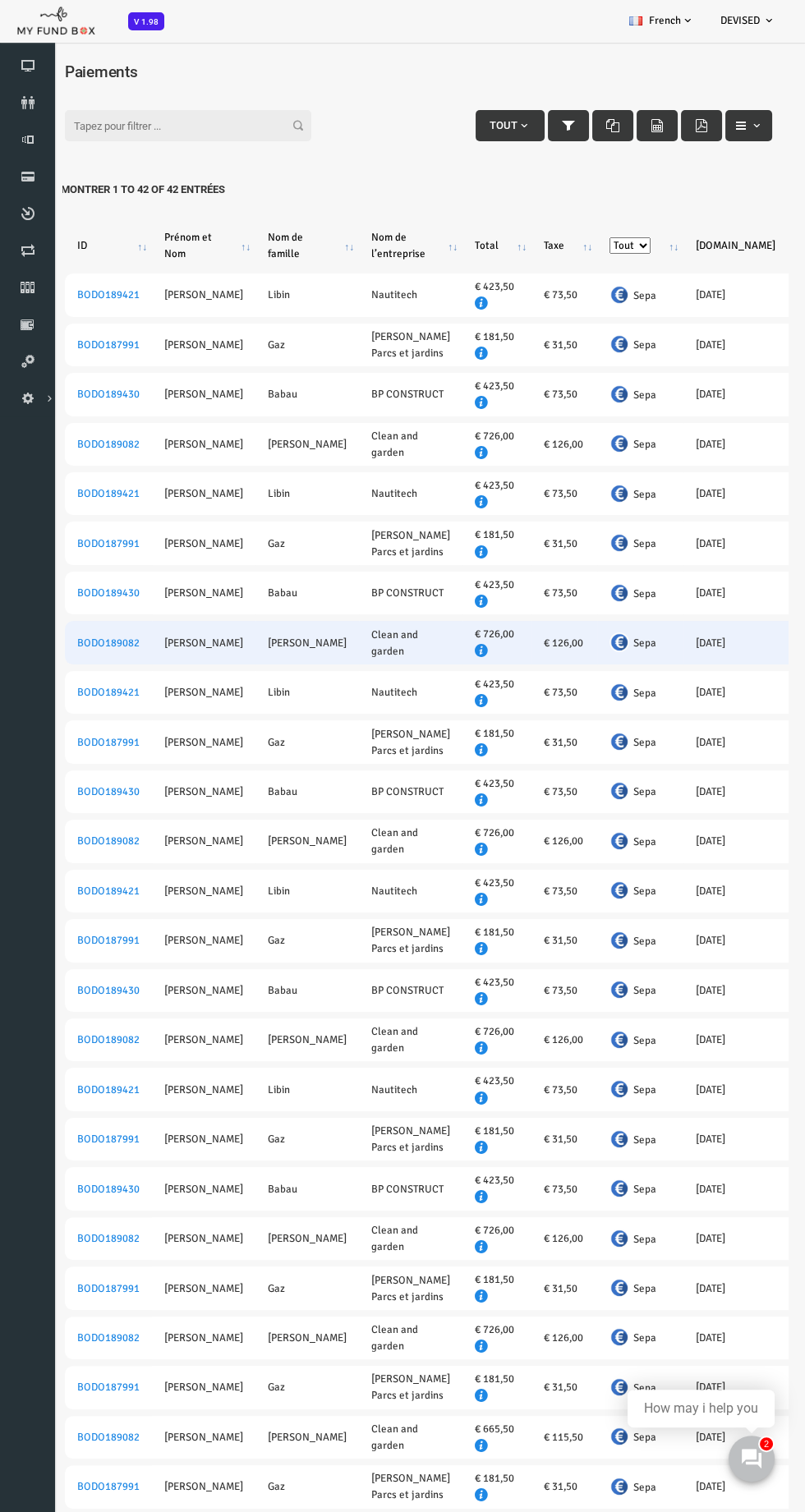
click at [327, 649] on td "Clean and garden" at bounding box center [379, 642] width 103 height 43
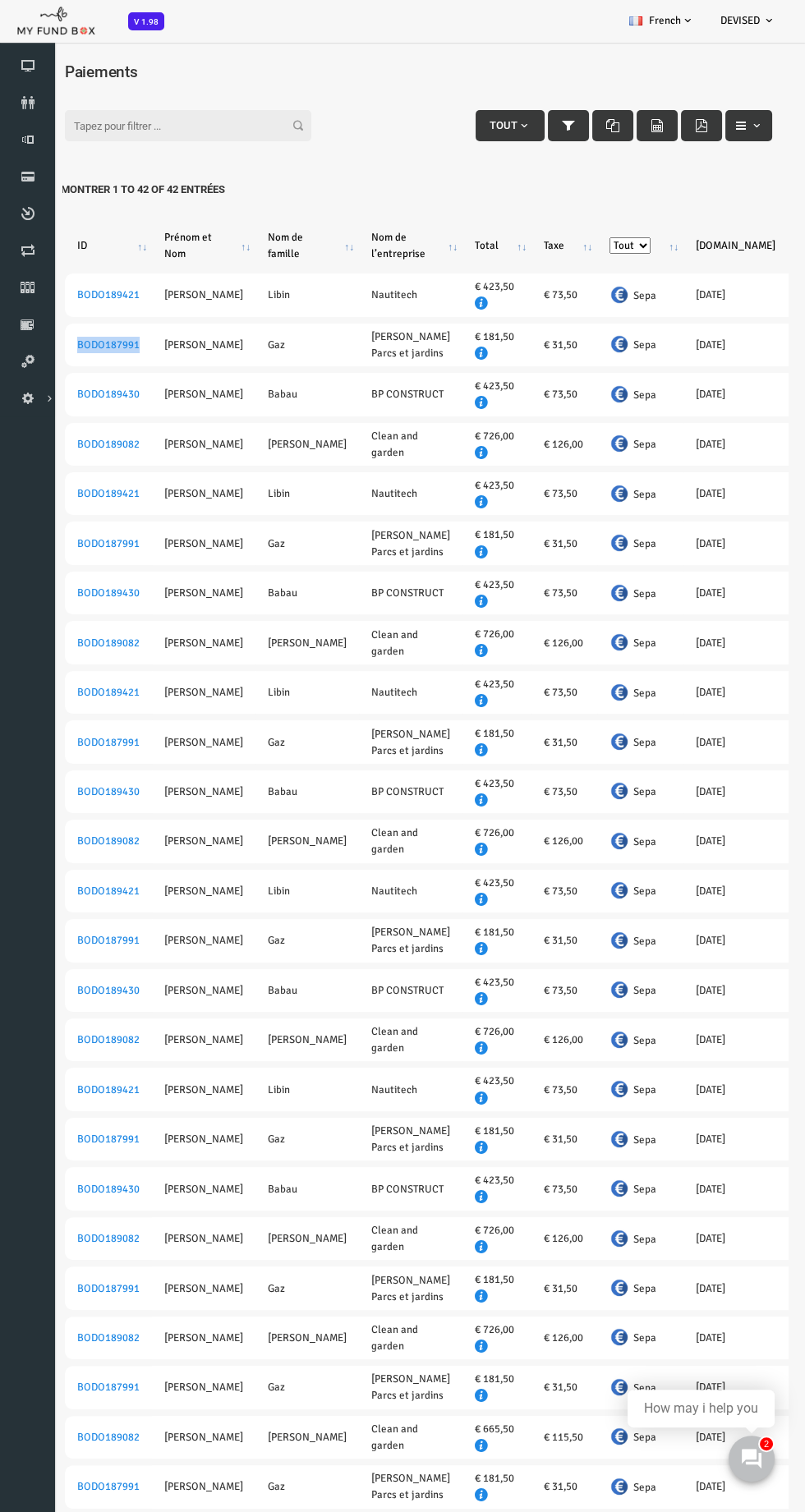
click at [362, 112] on div "Filter: Tout Montrer 1 to 42 of 42 Entrées" at bounding box center [386, 99] width 741 height 44
click at [168, 80] on div "Filter: Tout Montrer 1 to 42 of 42 Entrées" at bounding box center [386, 99] width 741 height 44
click at [381, 120] on div "Filter: Tout Montrer 1 to 42 of 42 Entrées" at bounding box center [386, 99] width 741 height 44
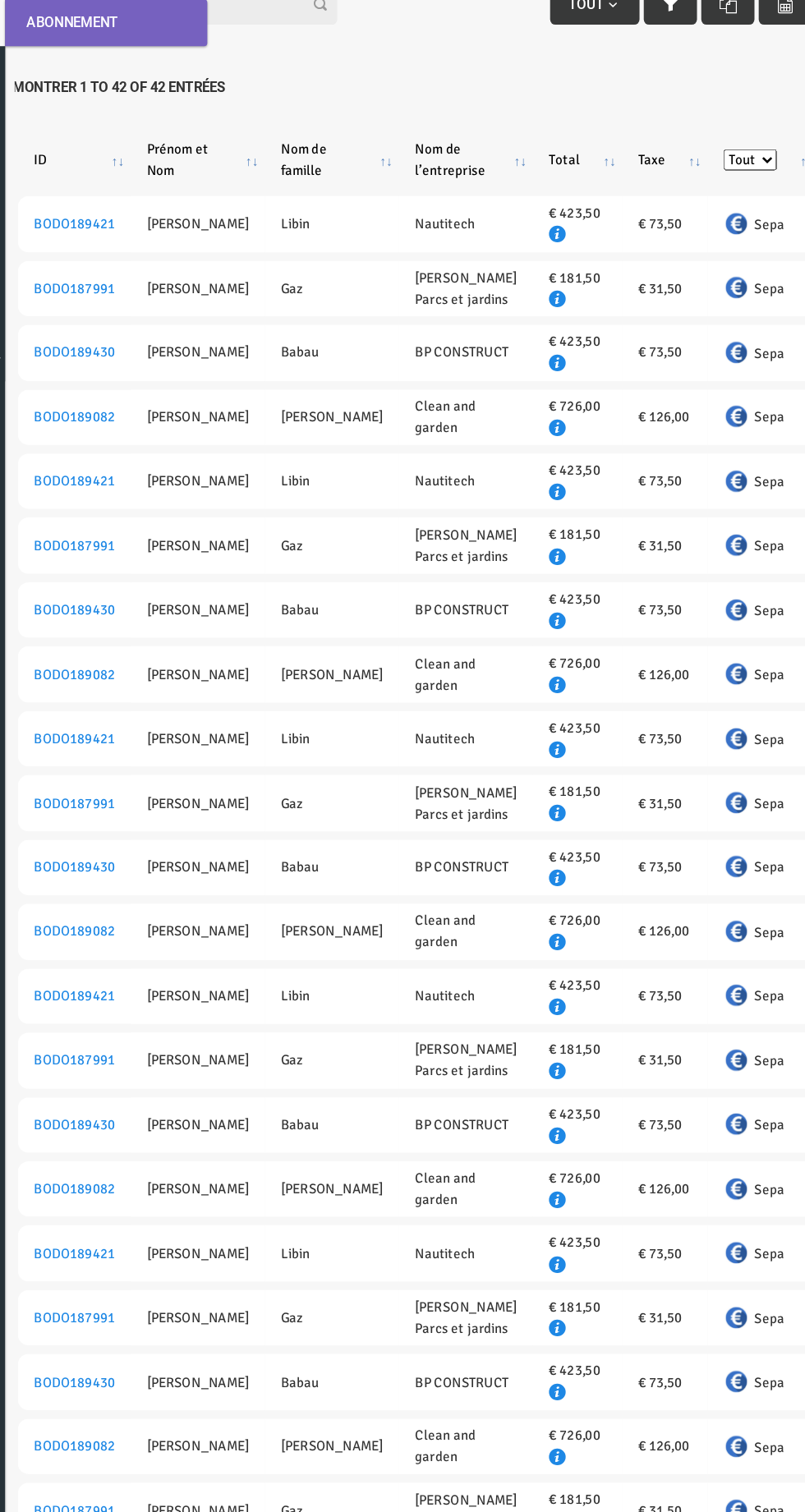
scroll to position [2, 0]
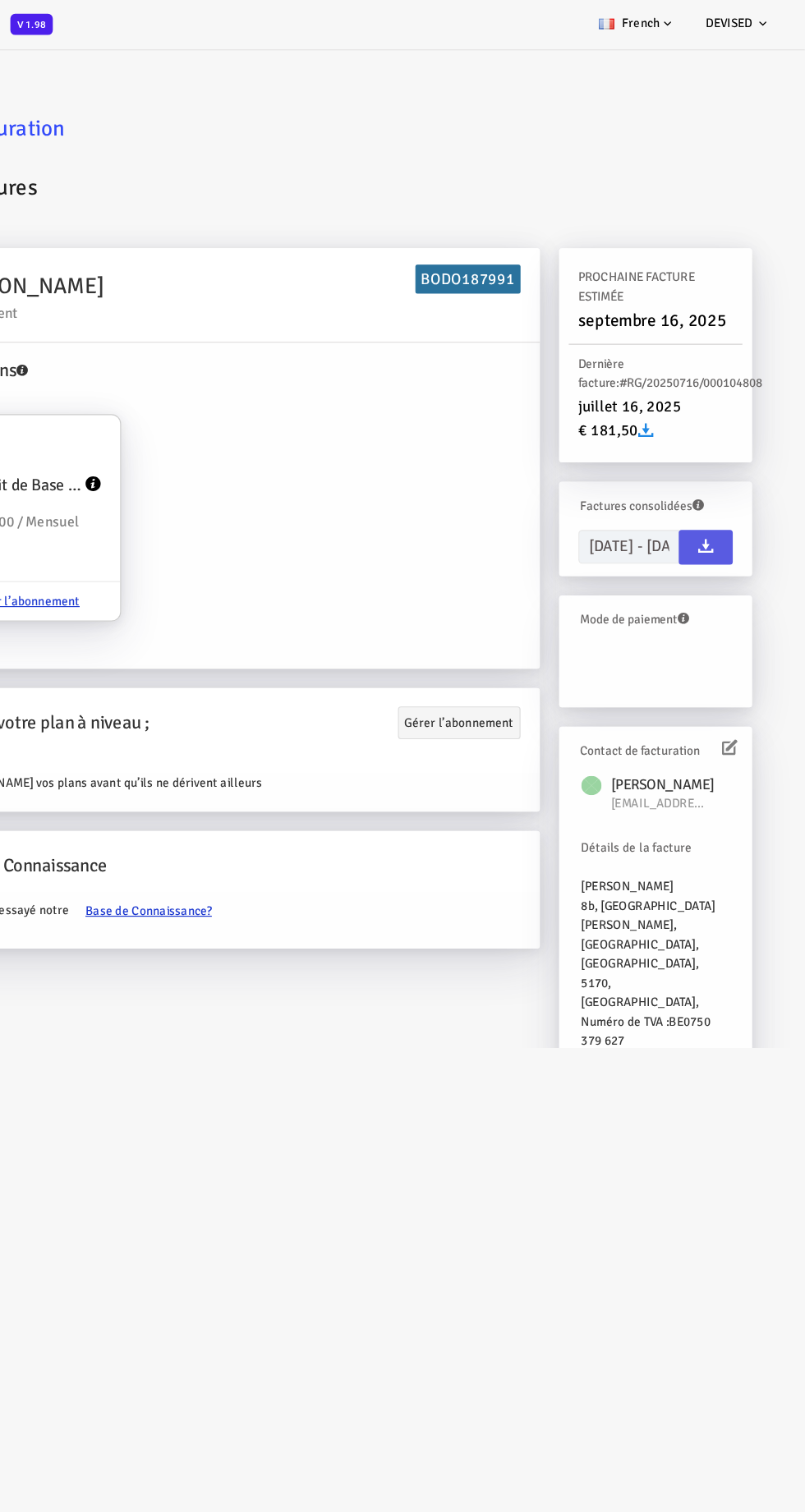
scroll to position [0, 0]
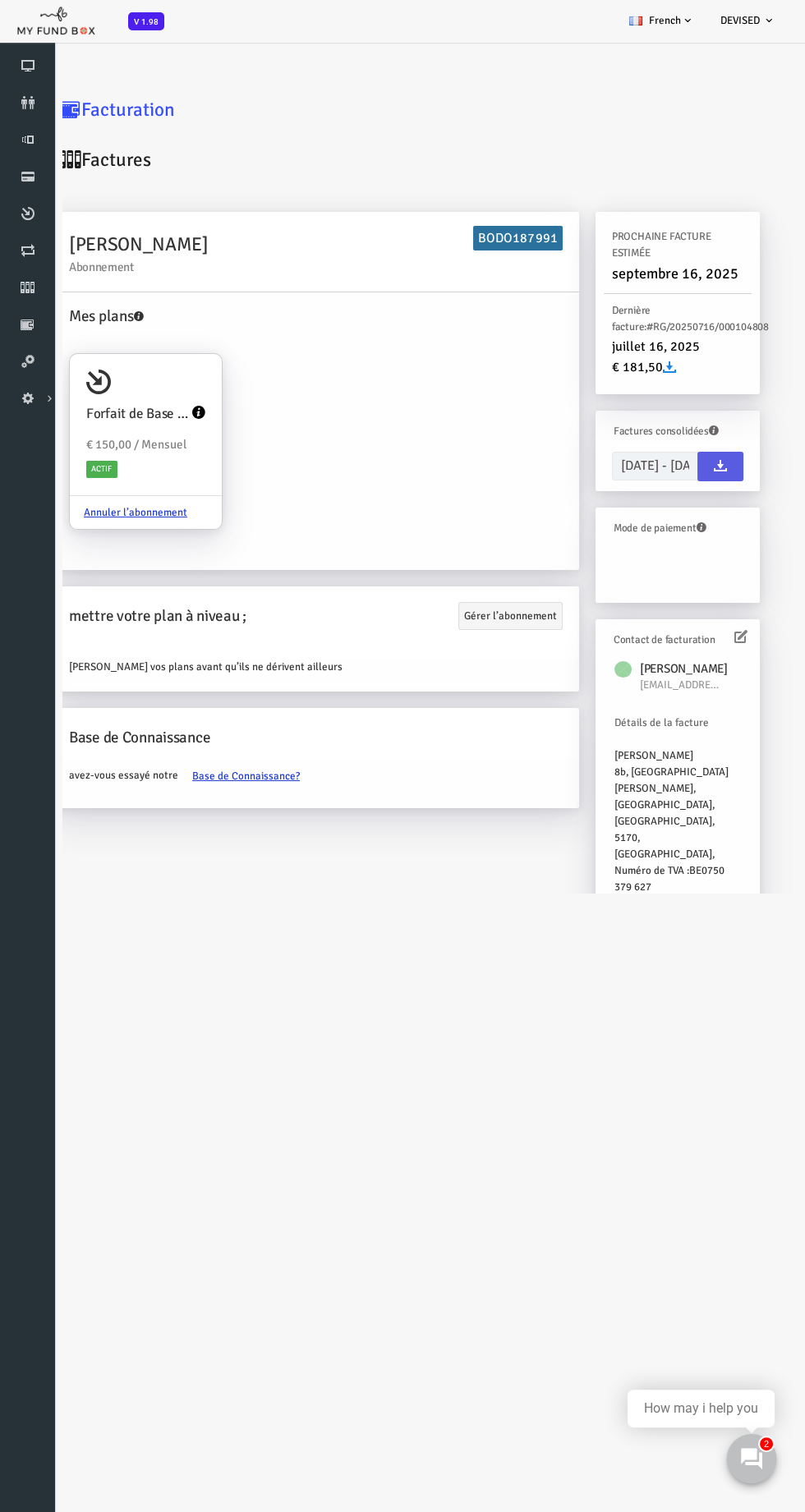
click at [752, 1459] on use at bounding box center [752, 1459] width 22 height 22
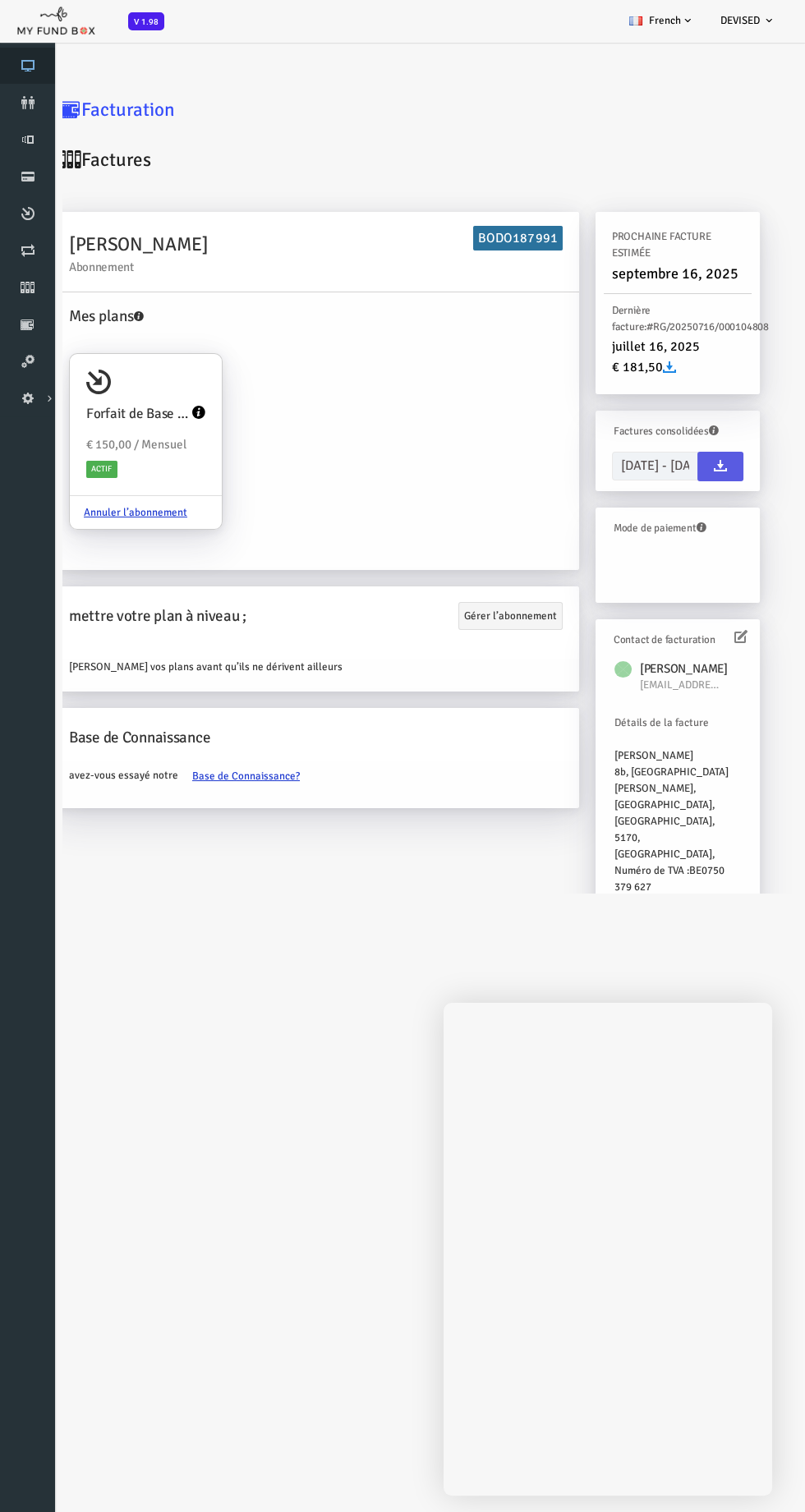
click at [27, 66] on icon at bounding box center [27, 65] width 55 height 14
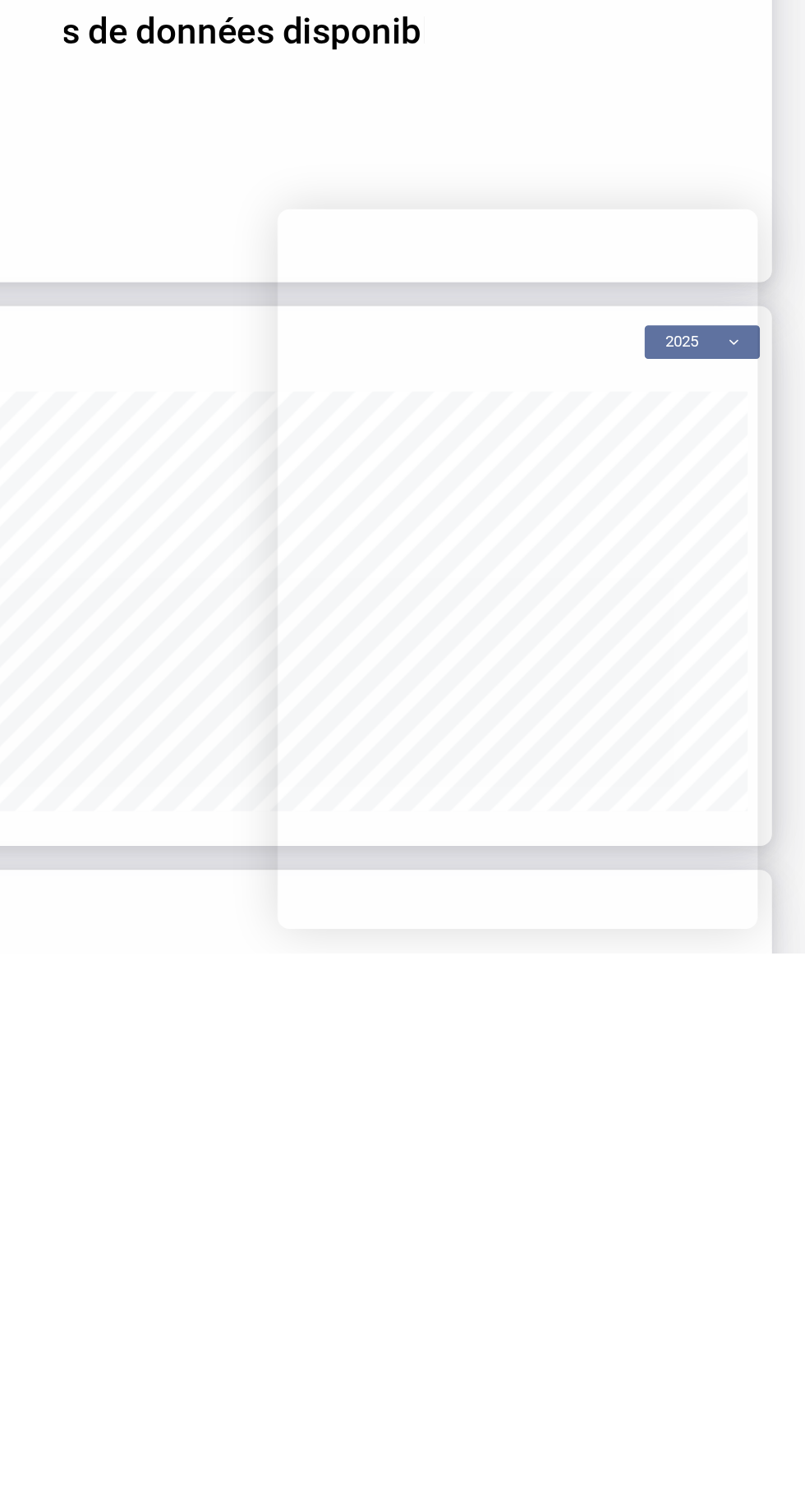
scroll to position [1030, 0]
